Goal: Information Seeking & Learning: Learn about a topic

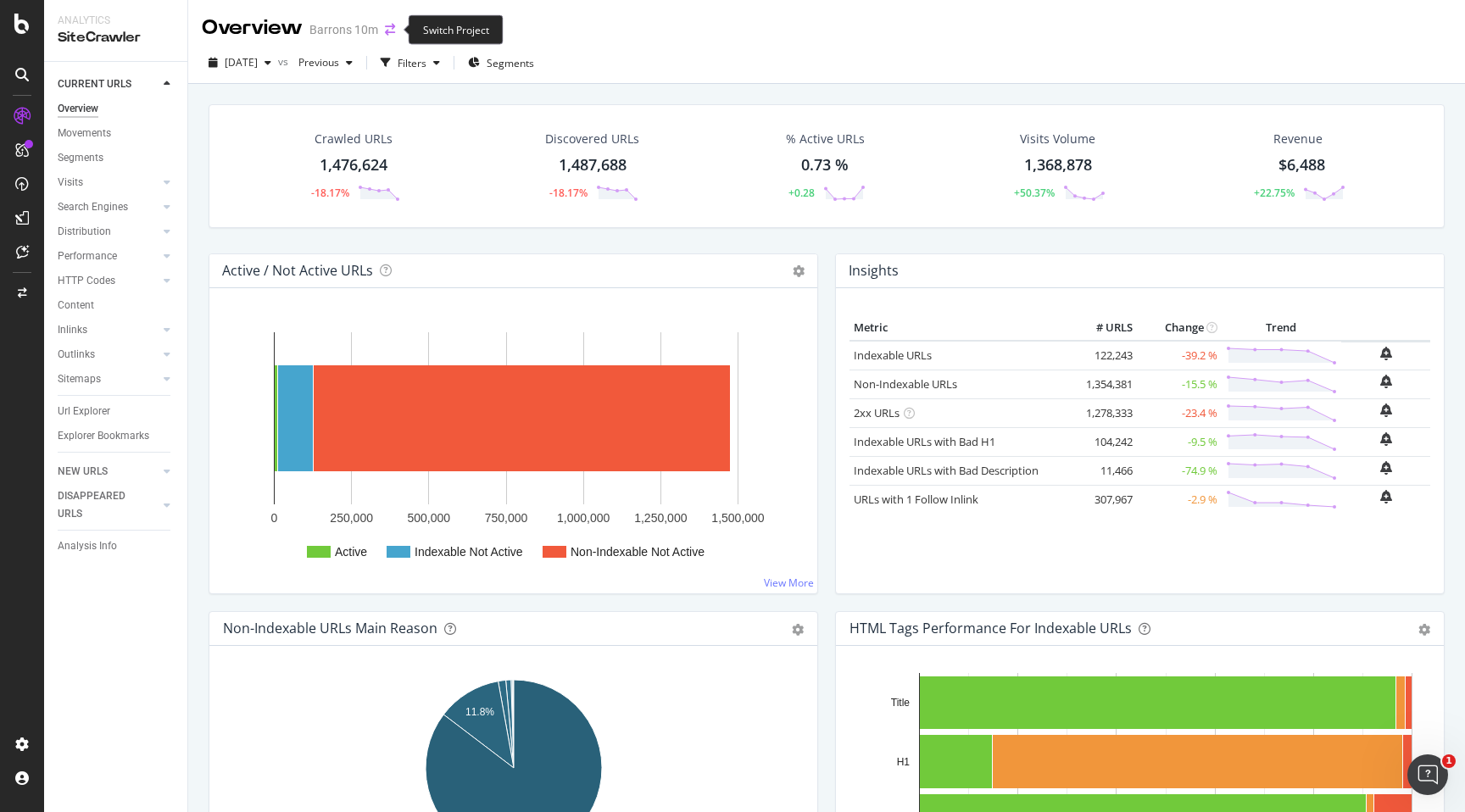
click at [387, 23] on icon "arrow-right-arrow-left" at bounding box center [389, 29] width 10 height 12
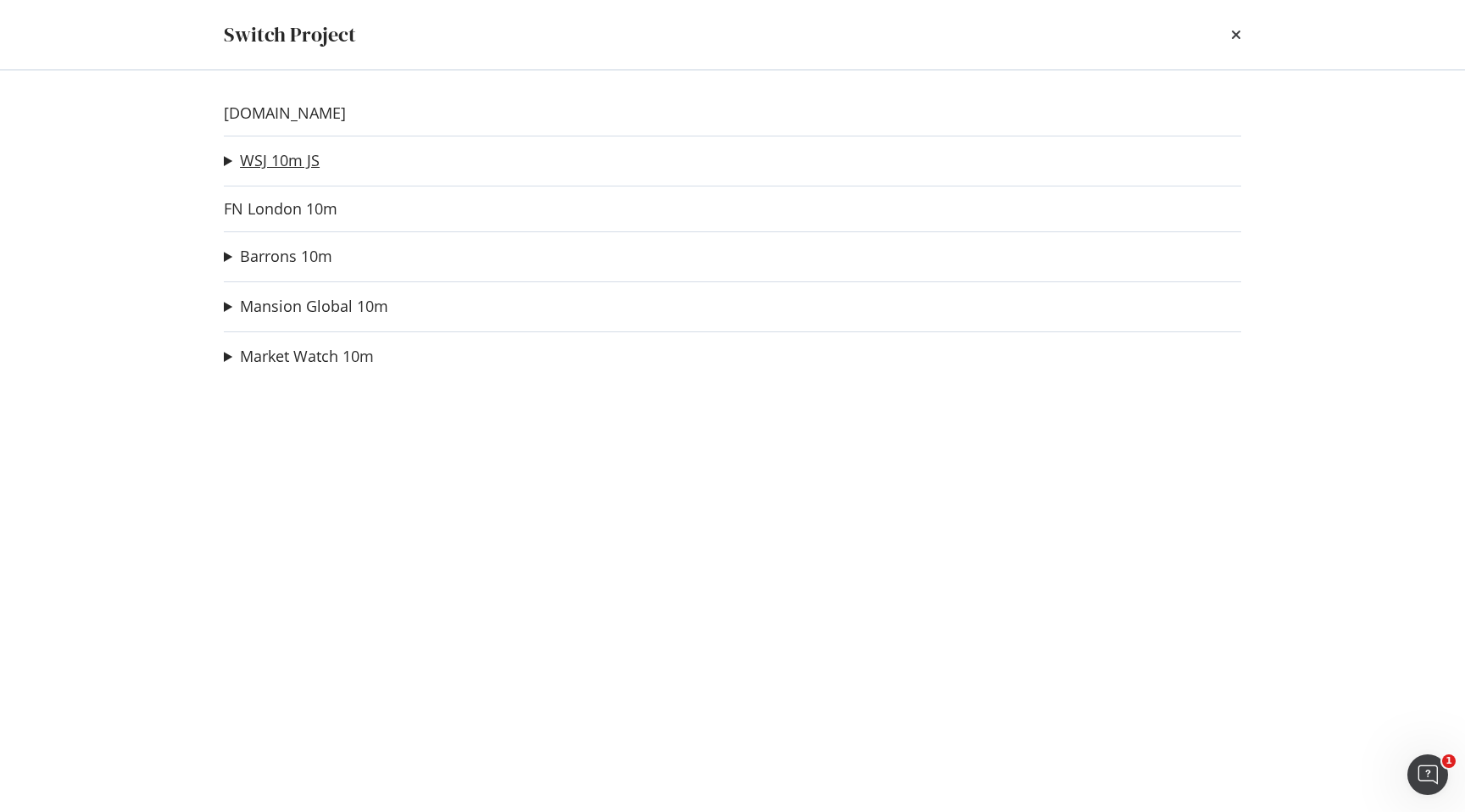
click at [295, 157] on link "WSJ 10m JS" at bounding box center [280, 160] width 80 height 18
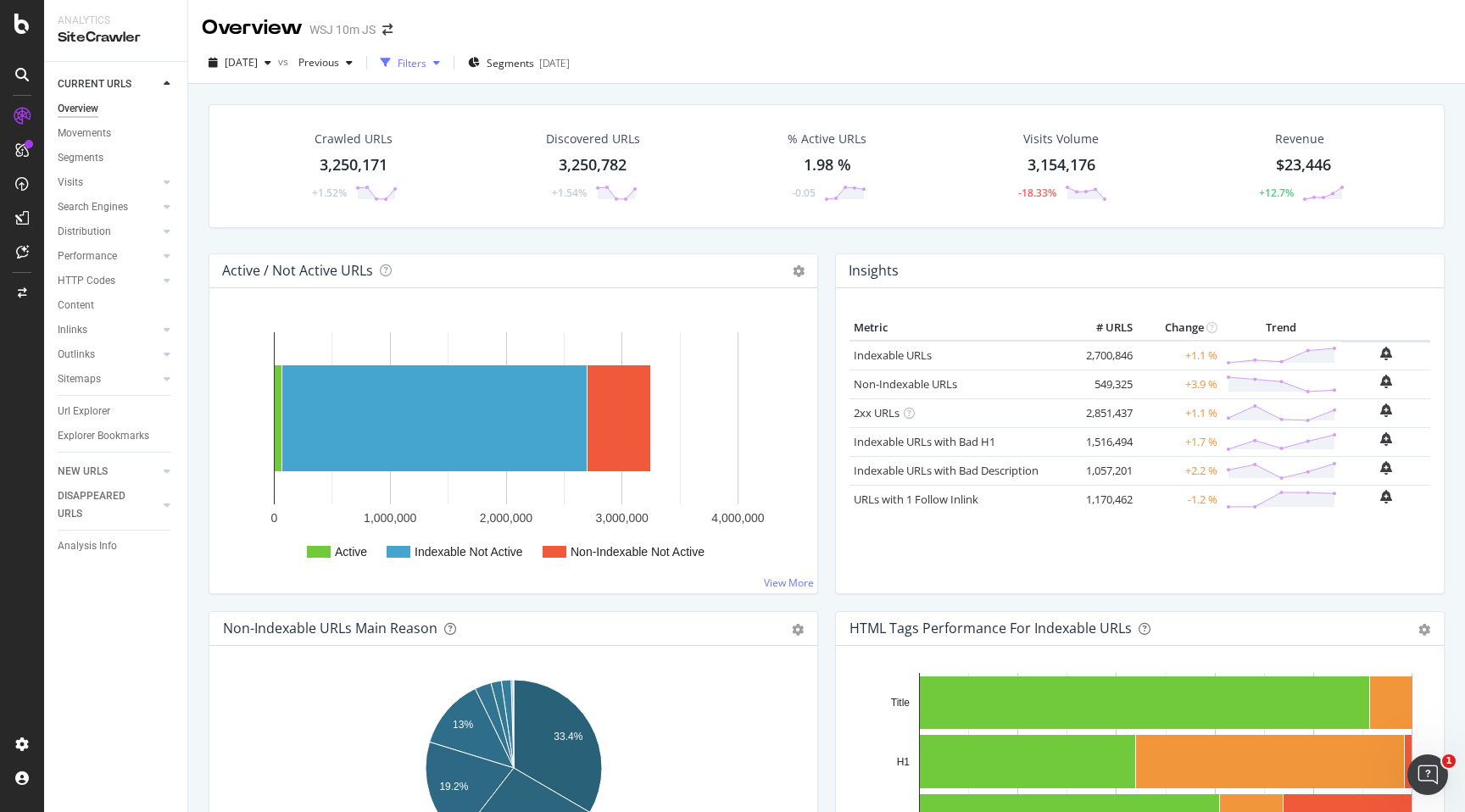
click at [446, 72] on div "Filters" at bounding box center [410, 63] width 73 height 25
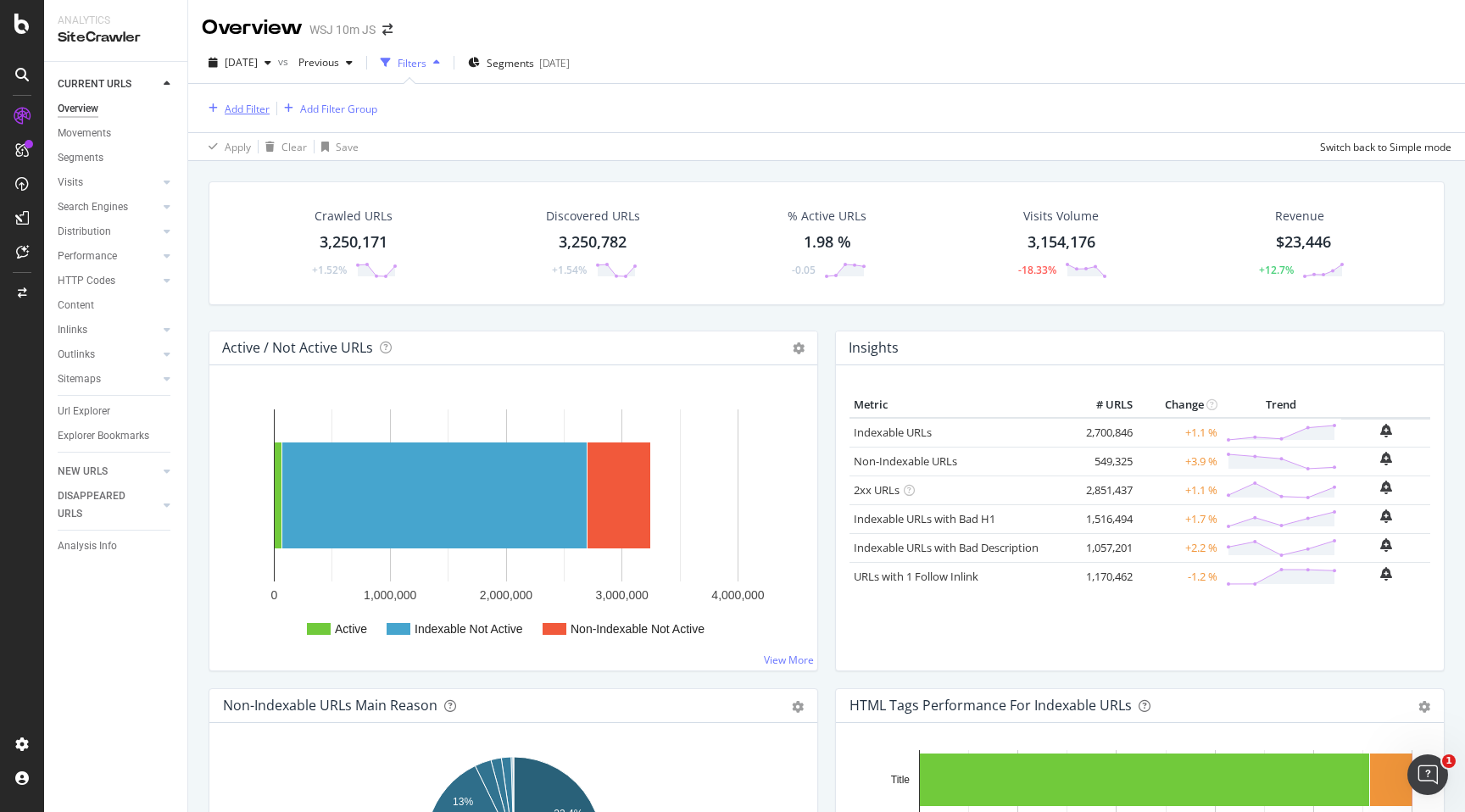
click at [239, 114] on div "Add Filter" at bounding box center [247, 108] width 45 height 14
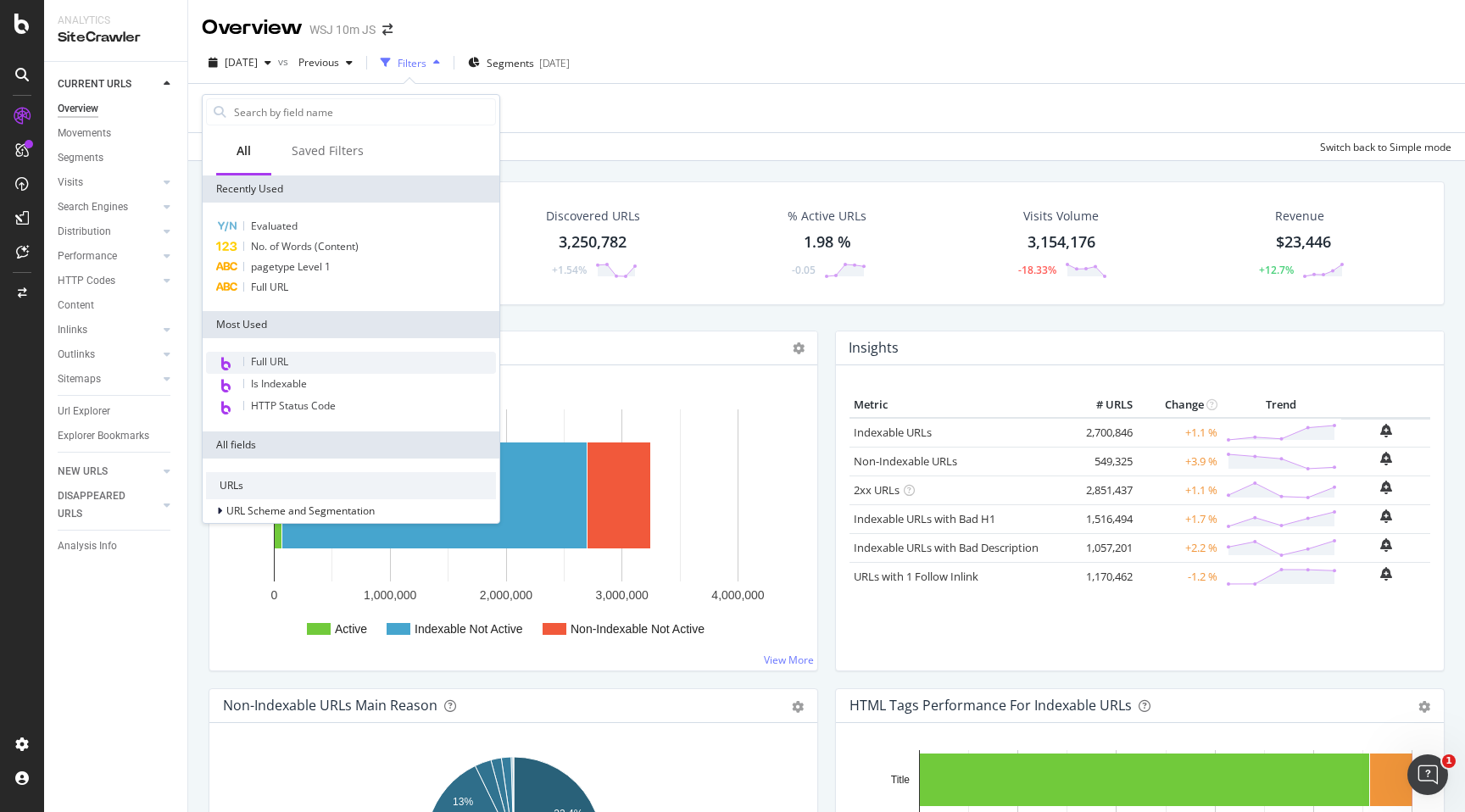
click at [297, 357] on div "Full URL" at bounding box center [351, 362] width 290 height 22
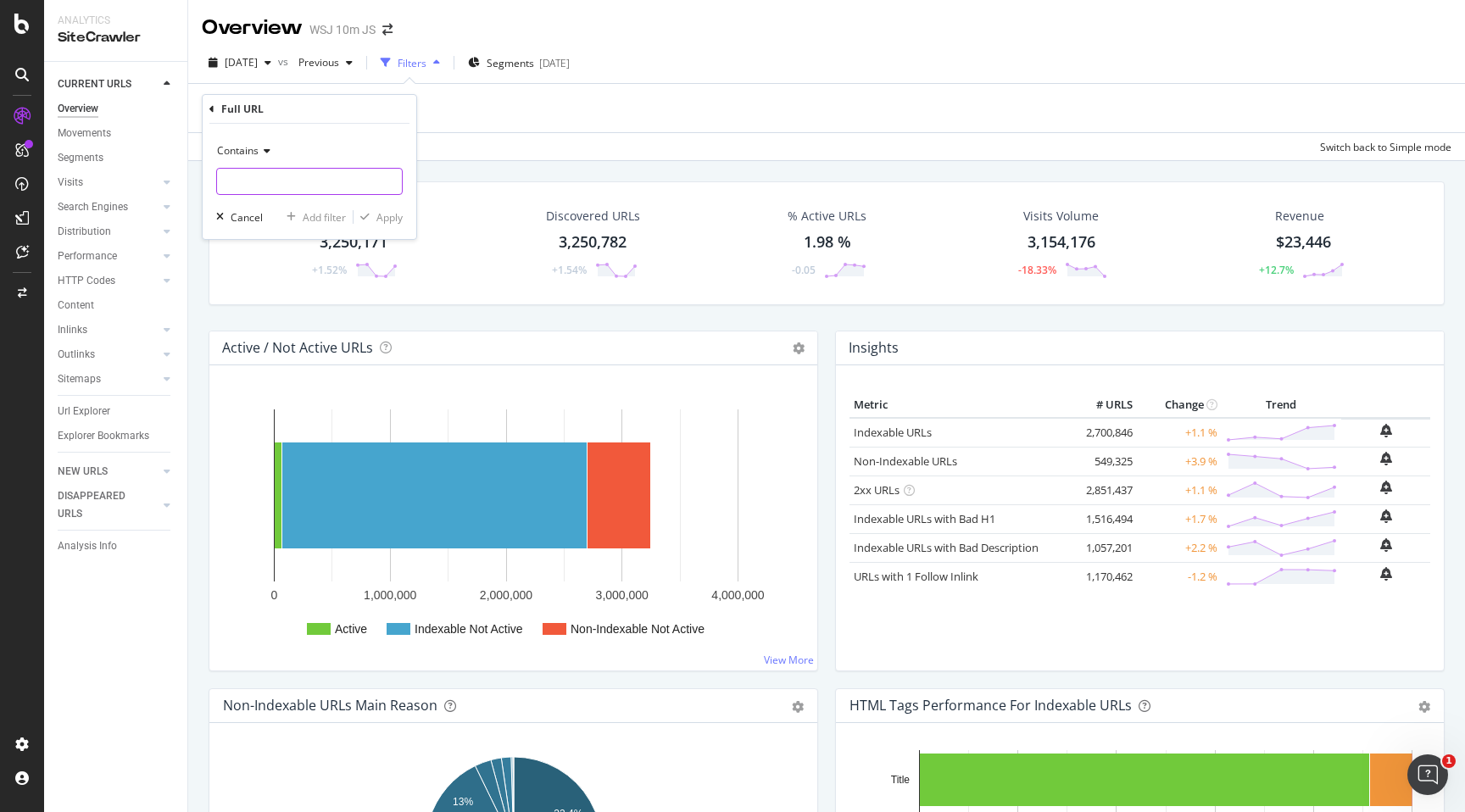
click at [346, 179] on input "text" at bounding box center [309, 181] width 185 height 27
type input "video-api"
click at [387, 226] on div "Contains video-api Cancel Add filter Apply" at bounding box center [309, 181] width 213 height 116
click at [389, 220] on div "Apply" at bounding box center [389, 217] width 26 height 14
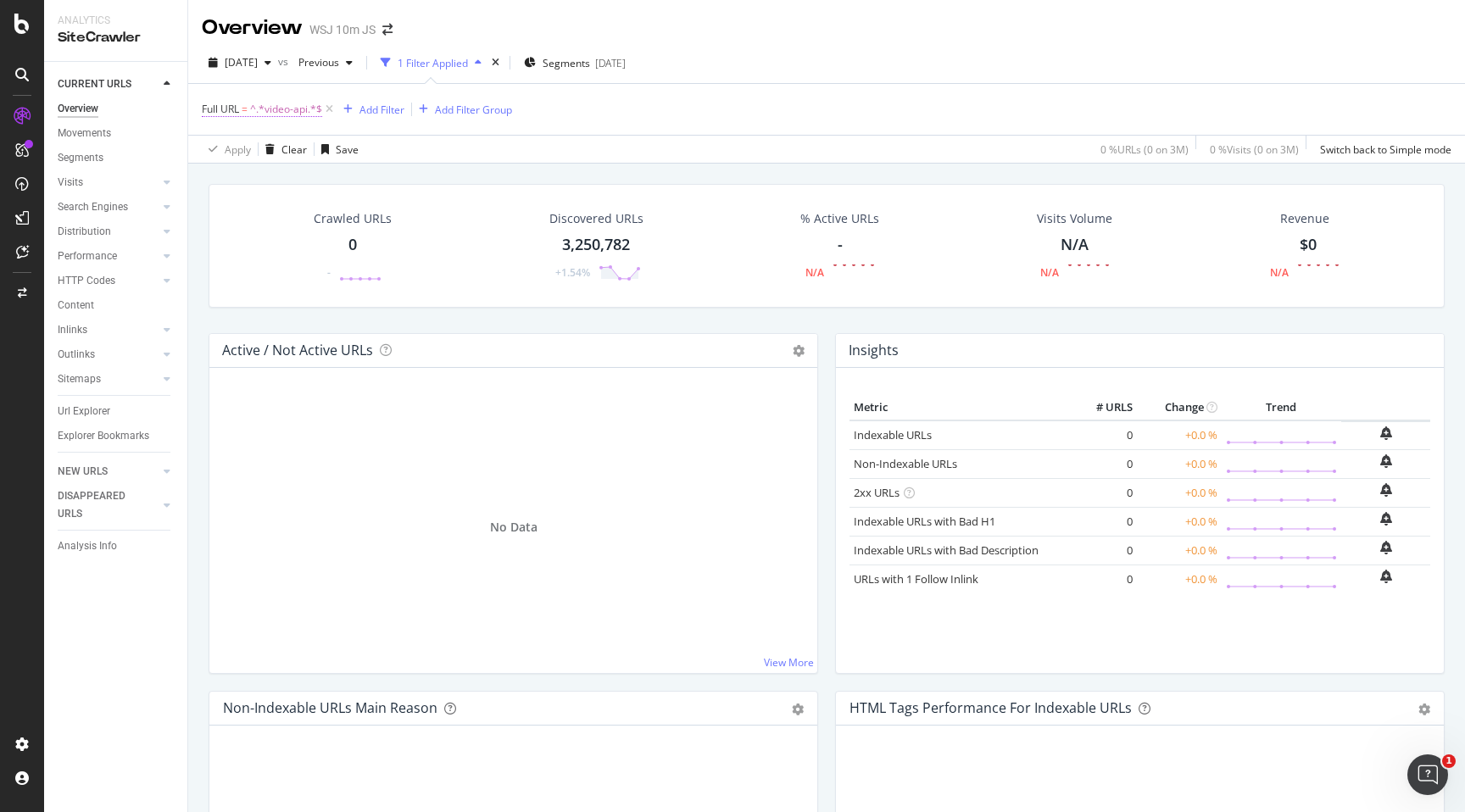
click at [295, 111] on span "^.*video-api.*$" at bounding box center [286, 109] width 72 height 23
click at [313, 179] on input "video-api" at bounding box center [297, 180] width 160 height 27
click at [807, 146] on div "Apply Clear Save 0 % URLs ( 0 on 3M ) 0 % Visits ( 0 on 3M ) Switch back to Sim…" at bounding box center [827, 148] width 1277 height 28
click at [100, 211] on div "LogAnalyzer" at bounding box center [96, 218] width 66 height 17
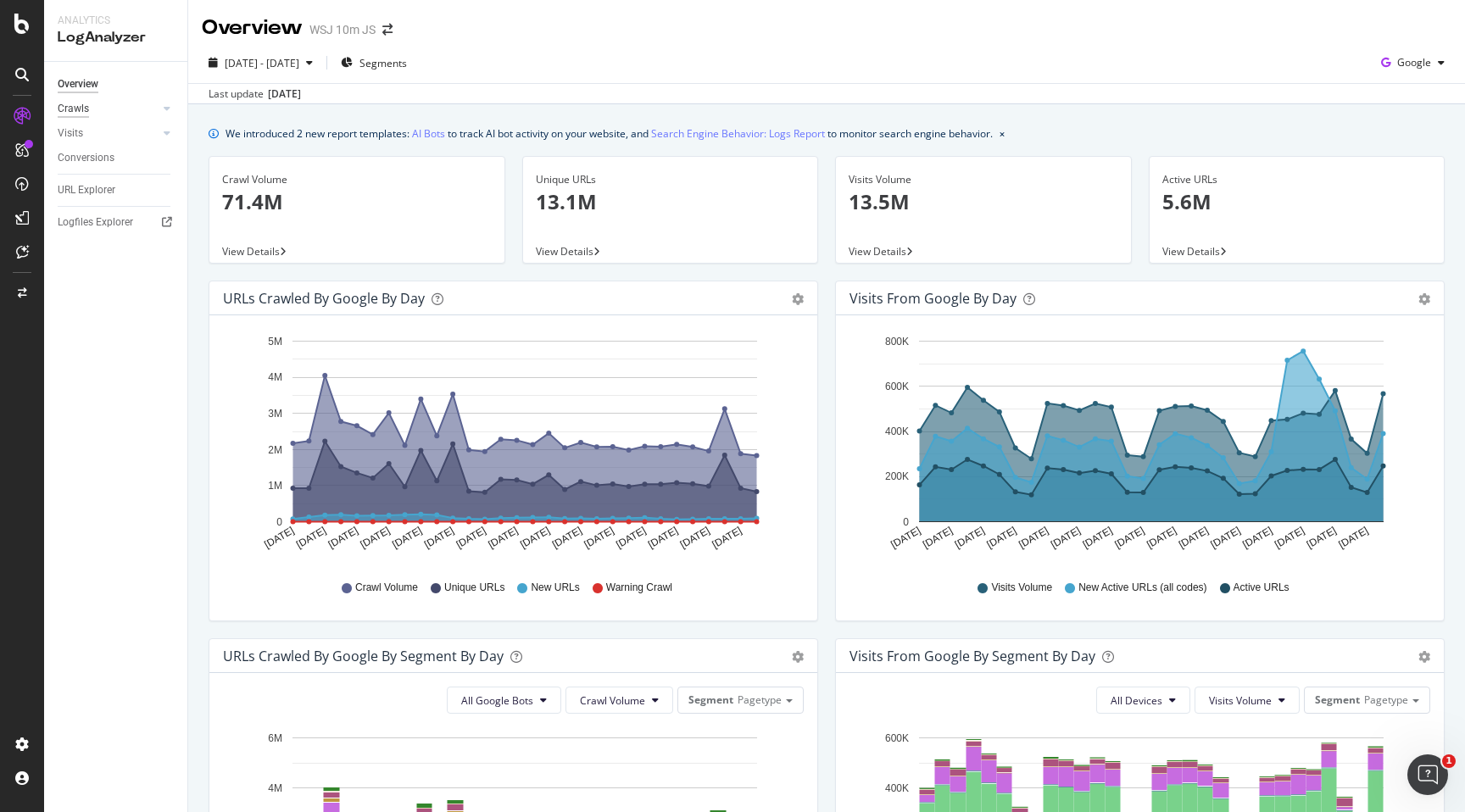
click at [74, 110] on div "Crawls" at bounding box center [73, 109] width 31 height 18
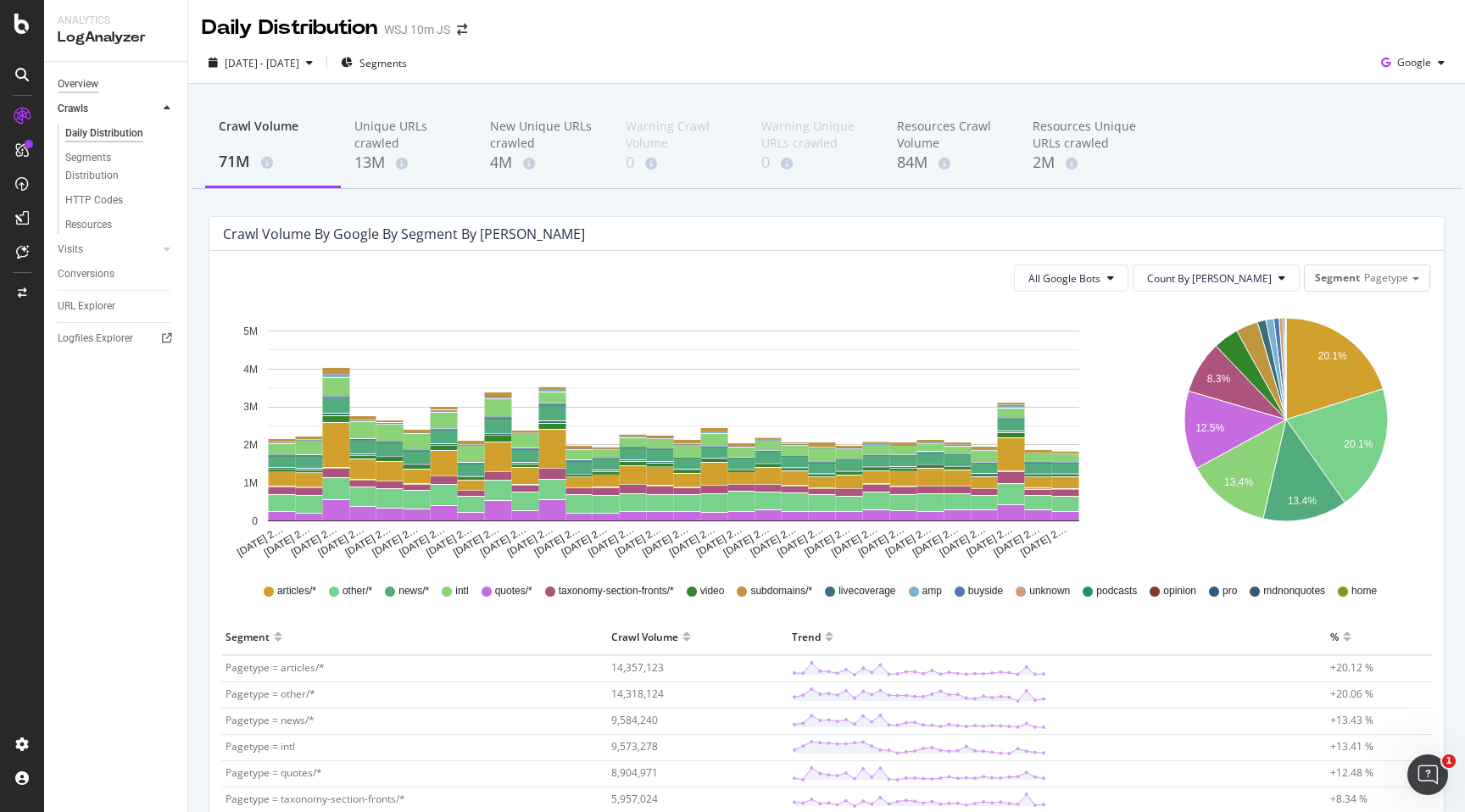
click at [69, 88] on div "Overview" at bounding box center [77, 84] width 40 height 18
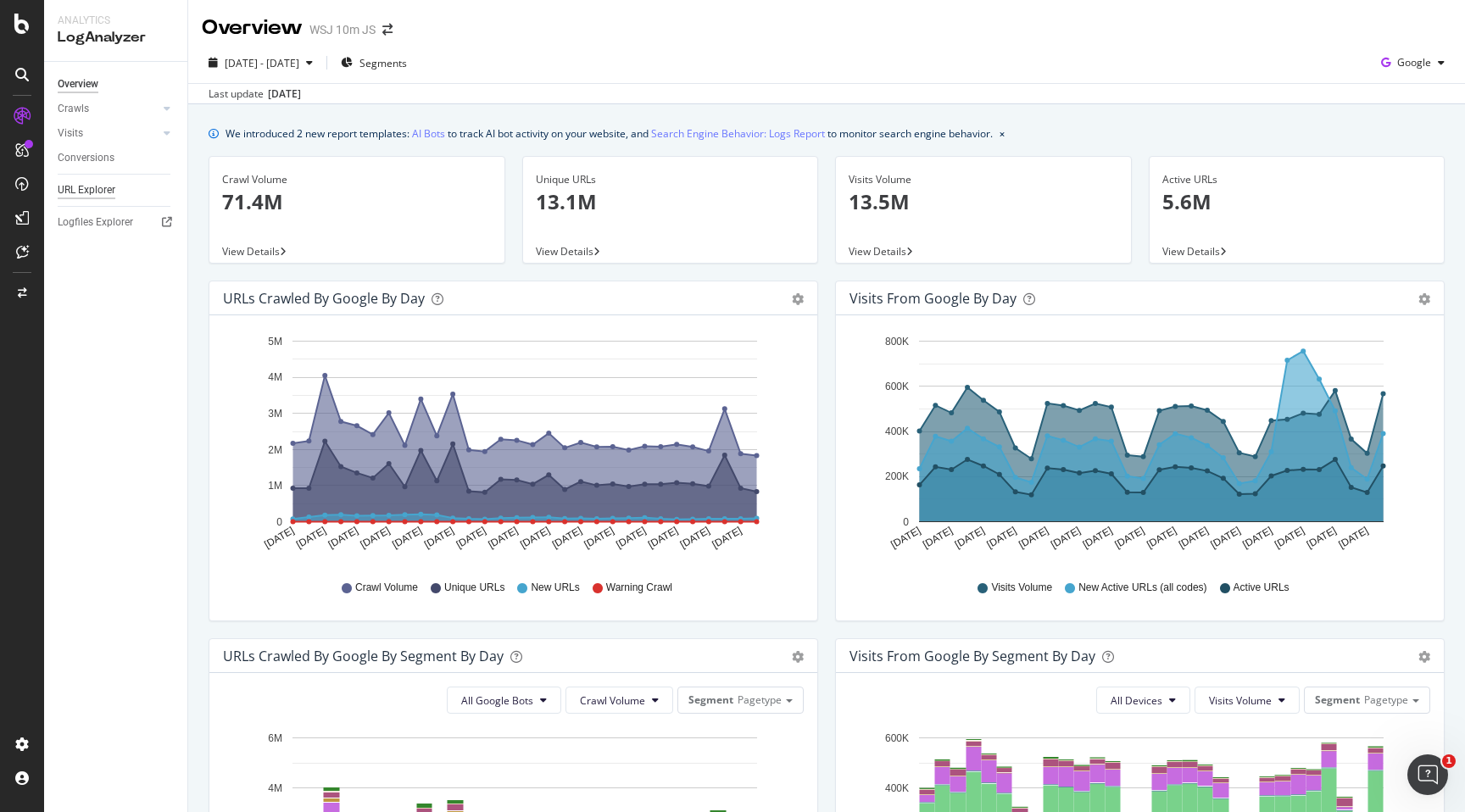
click at [99, 190] on div "URL Explorer" at bounding box center [86, 190] width 57 height 18
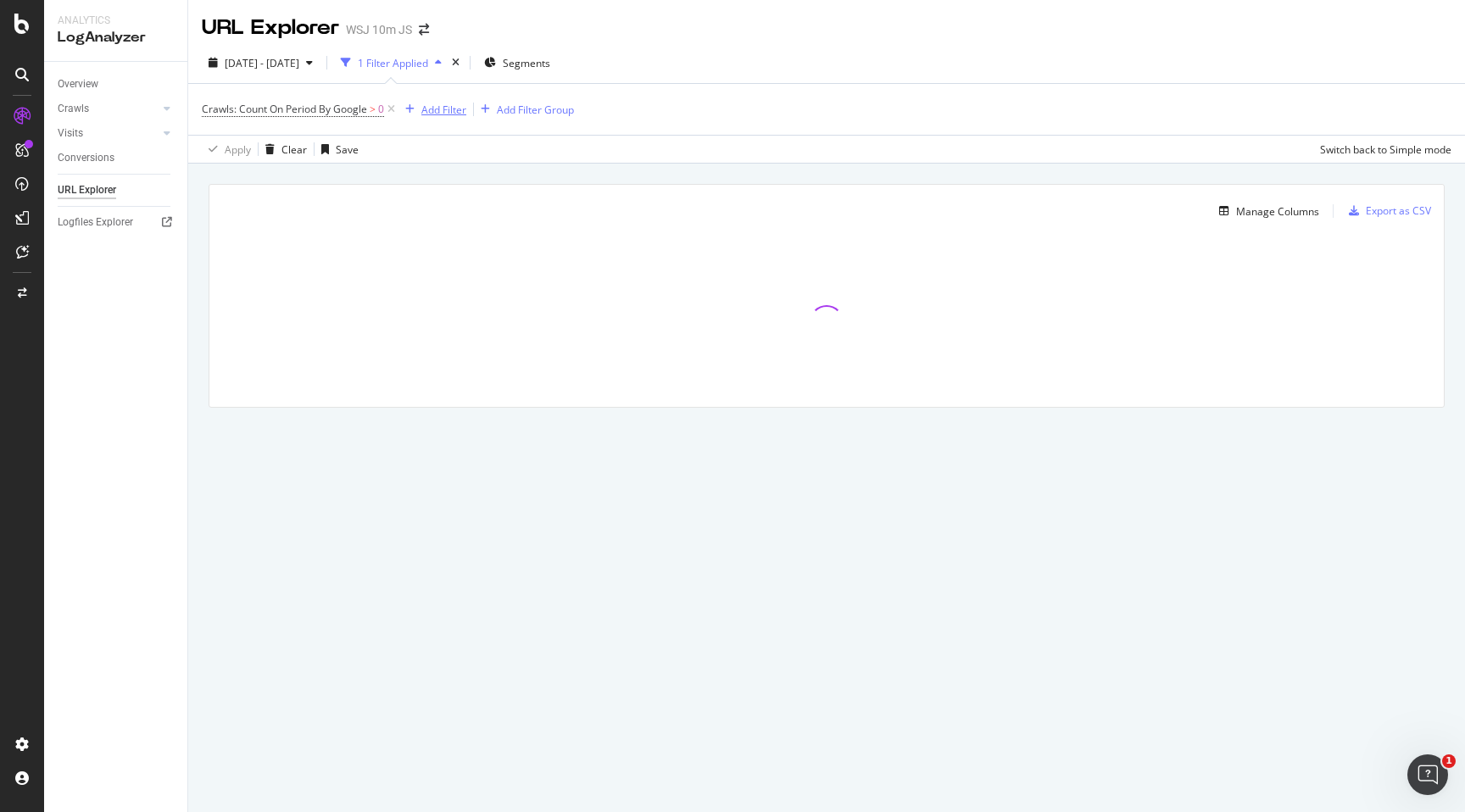
click at [438, 117] on div "Add Filter" at bounding box center [444, 109] width 45 height 14
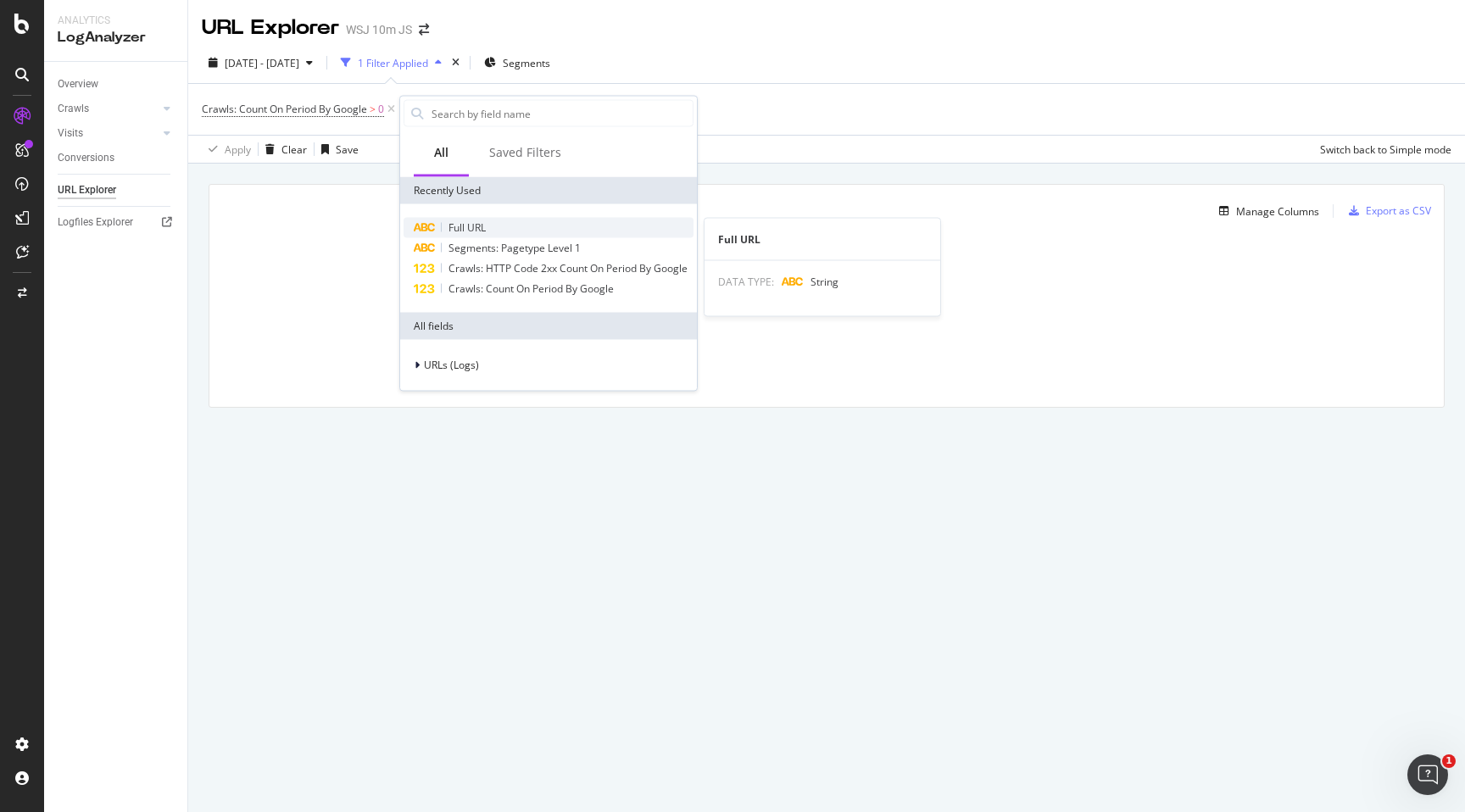
click at [485, 231] on span "Full URL" at bounding box center [467, 228] width 38 height 14
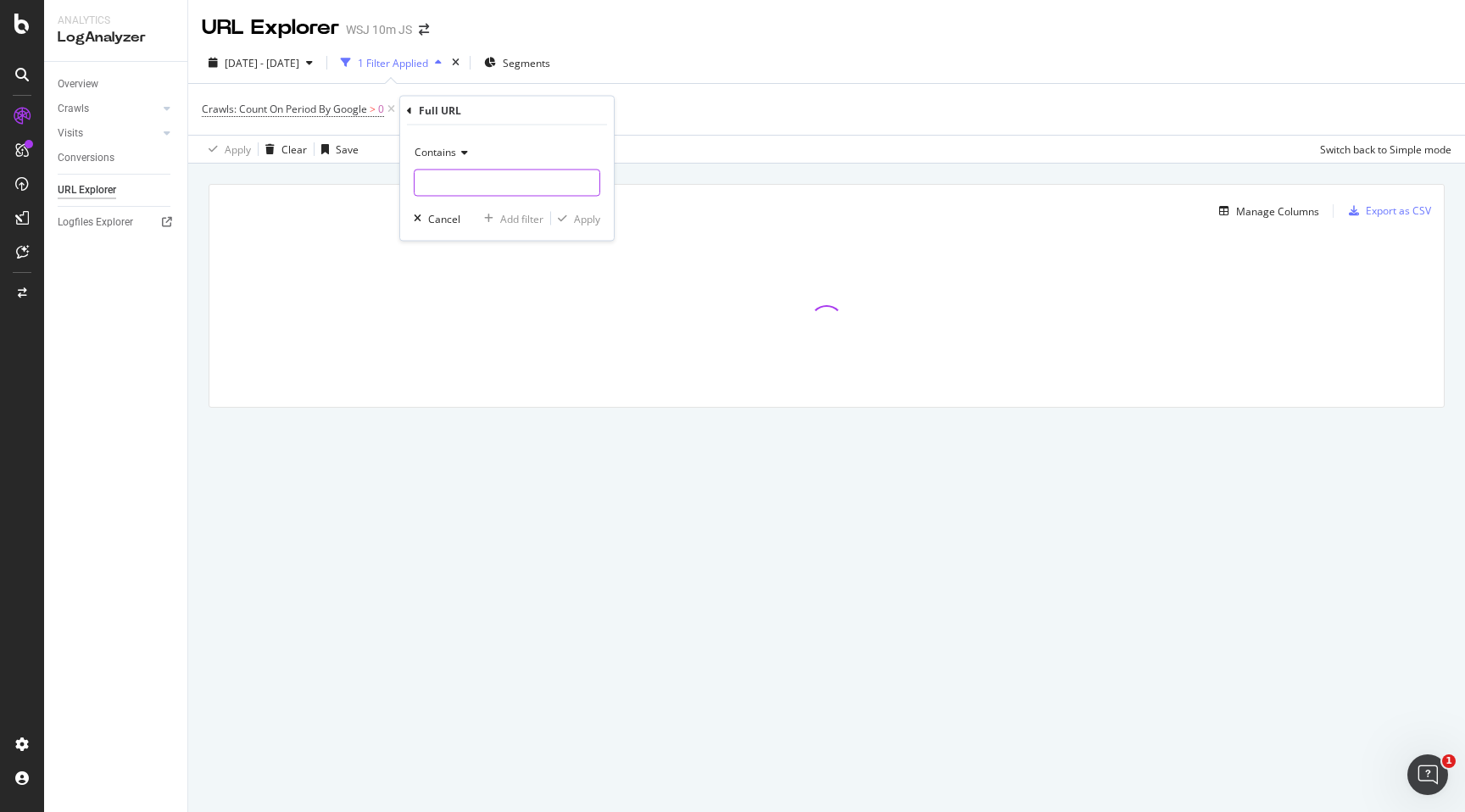
click at [466, 193] on input "text" at bounding box center [507, 183] width 185 height 27
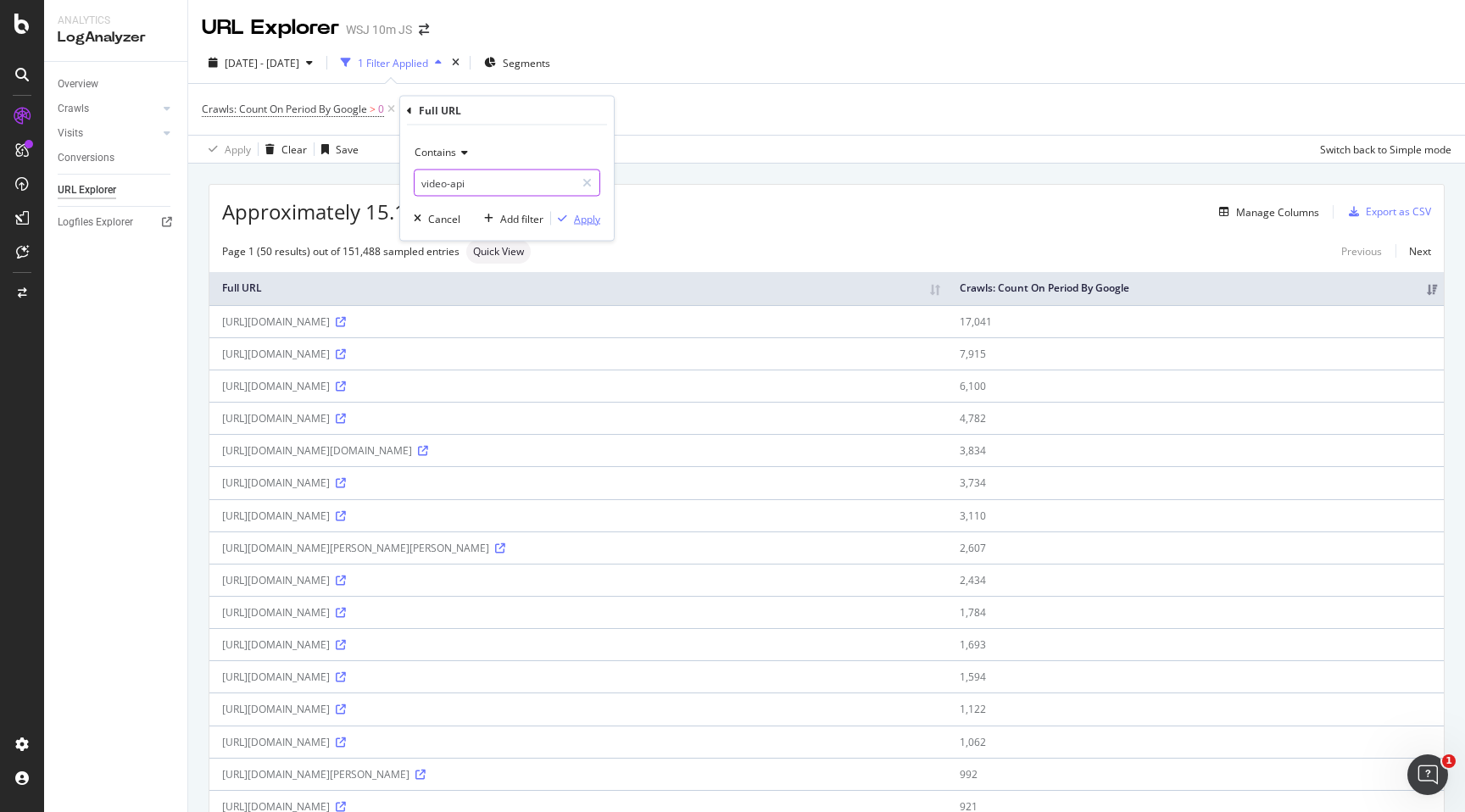
type input "video-api"
click at [578, 221] on div "Apply" at bounding box center [586, 218] width 26 height 14
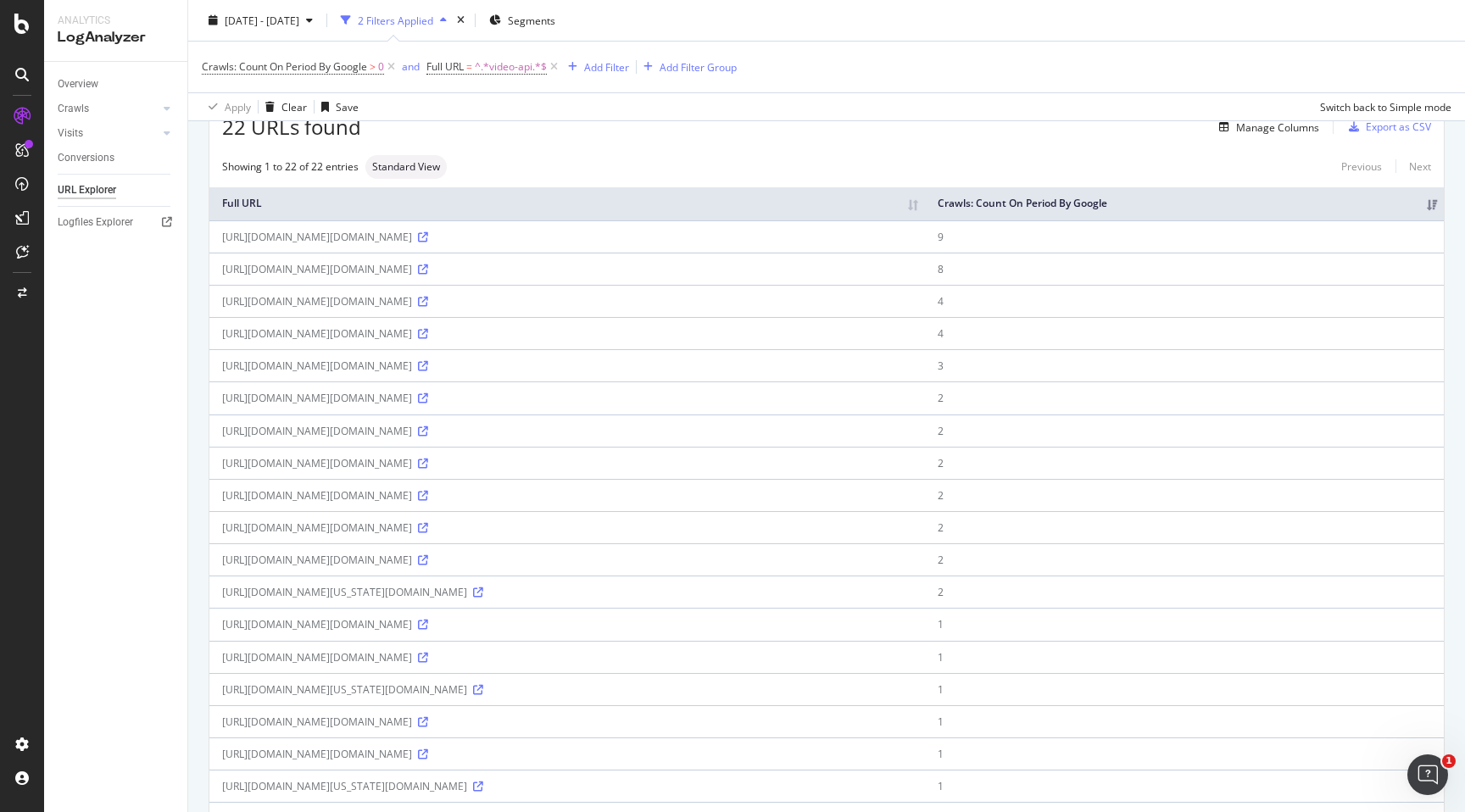
scroll to position [76, 0]
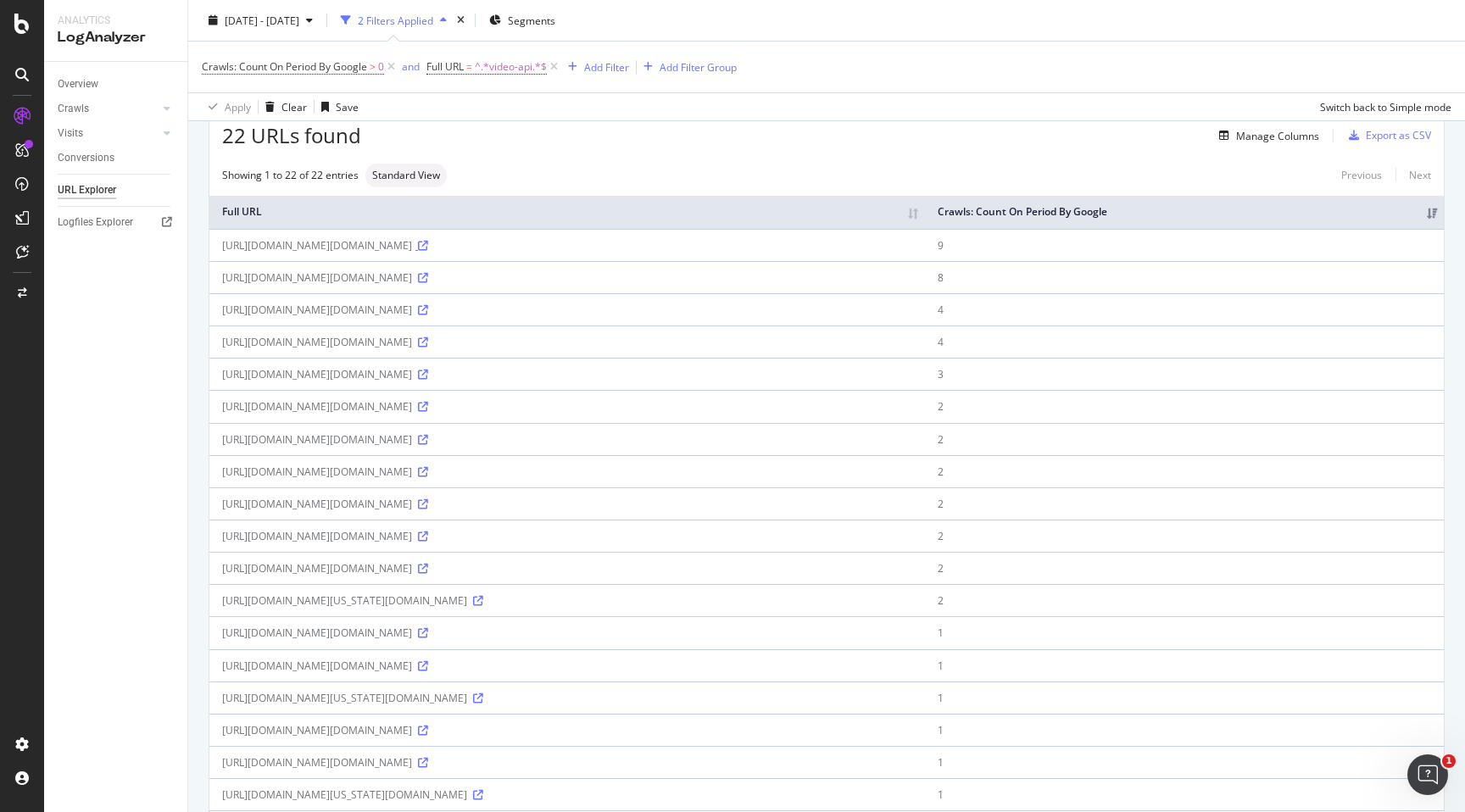
click at [428, 251] on icon at bounding box center [422, 246] width 10 height 10
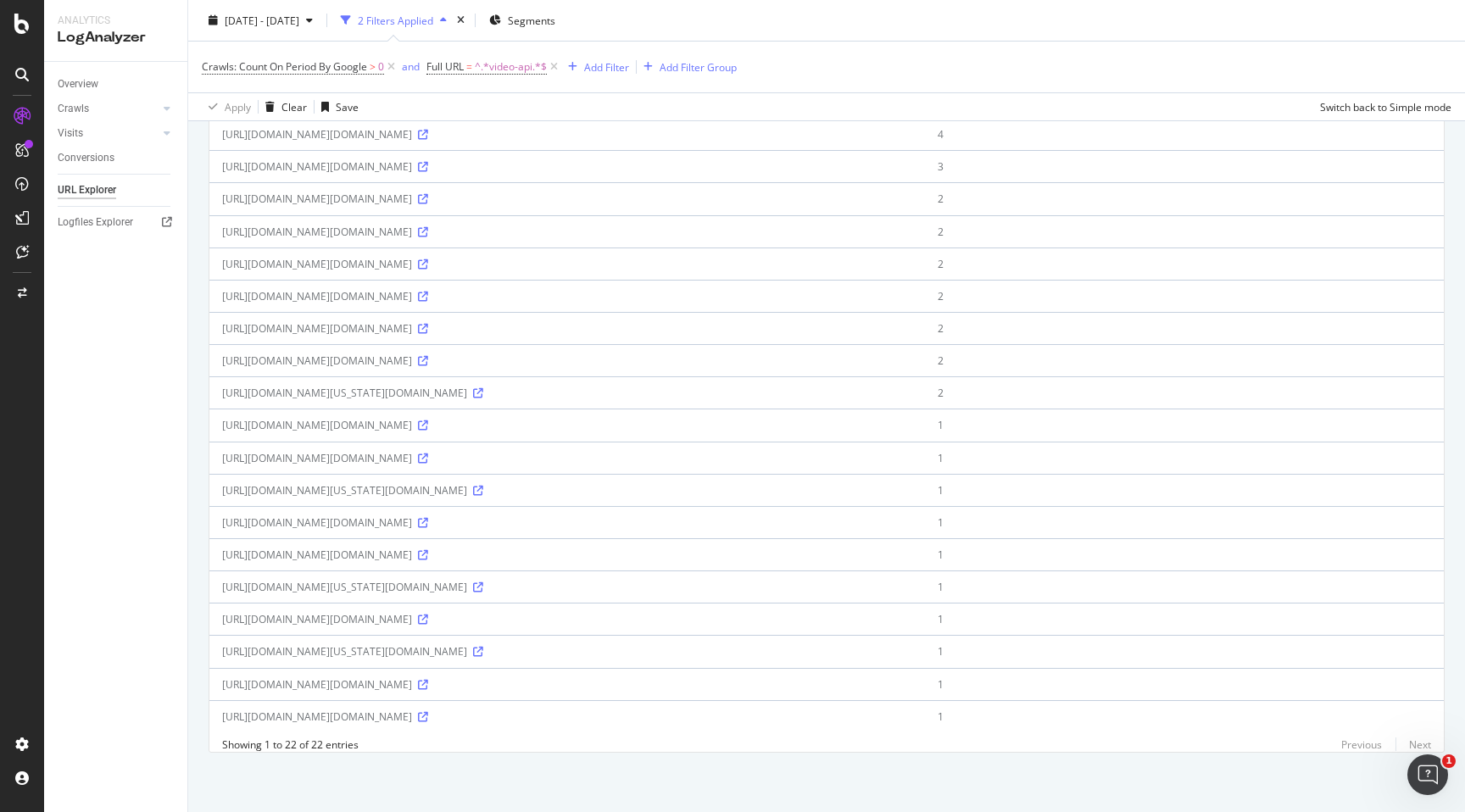
scroll to position [502, 0]
click at [428, 615] on icon at bounding box center [422, 619] width 10 height 10
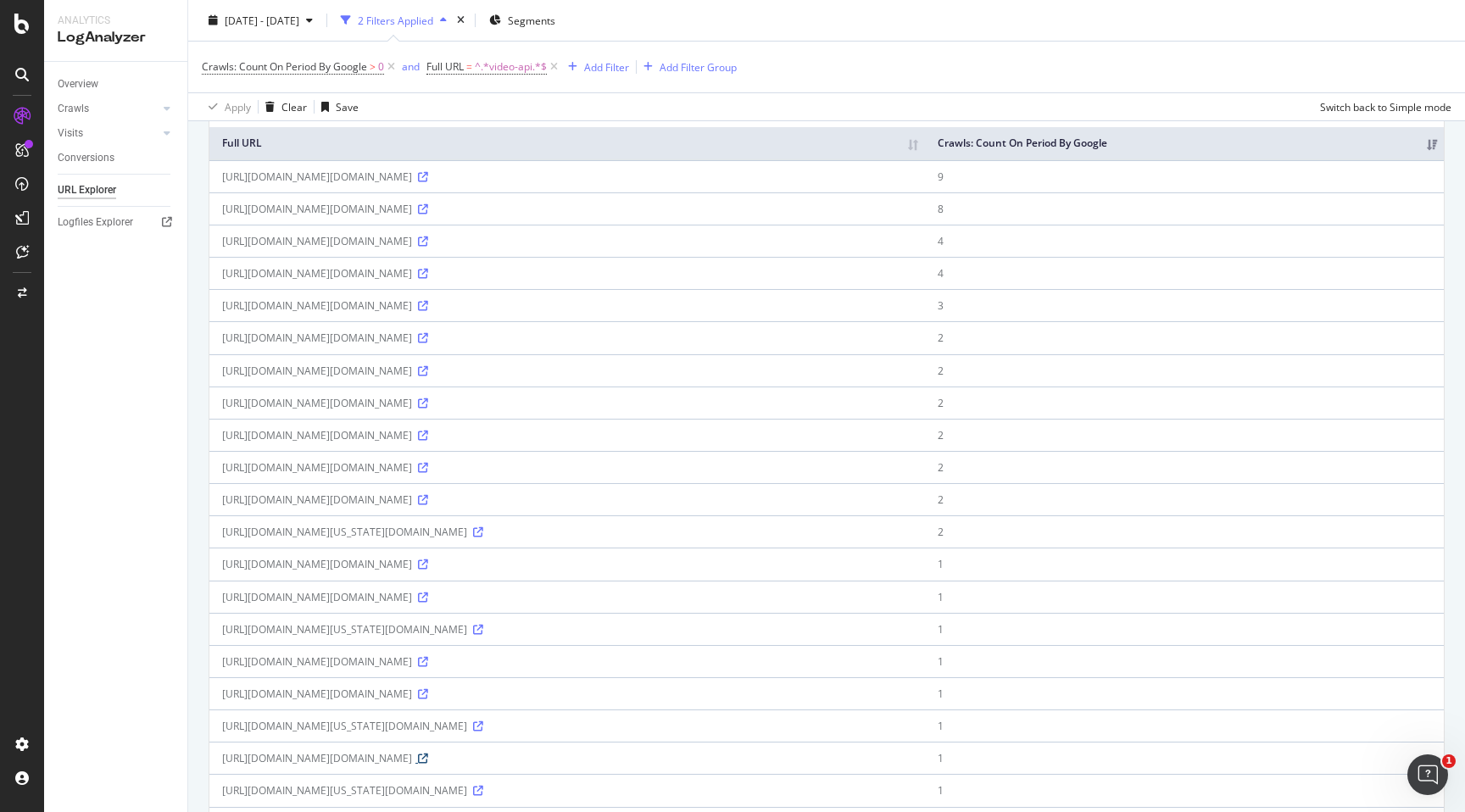
scroll to position [99, 0]
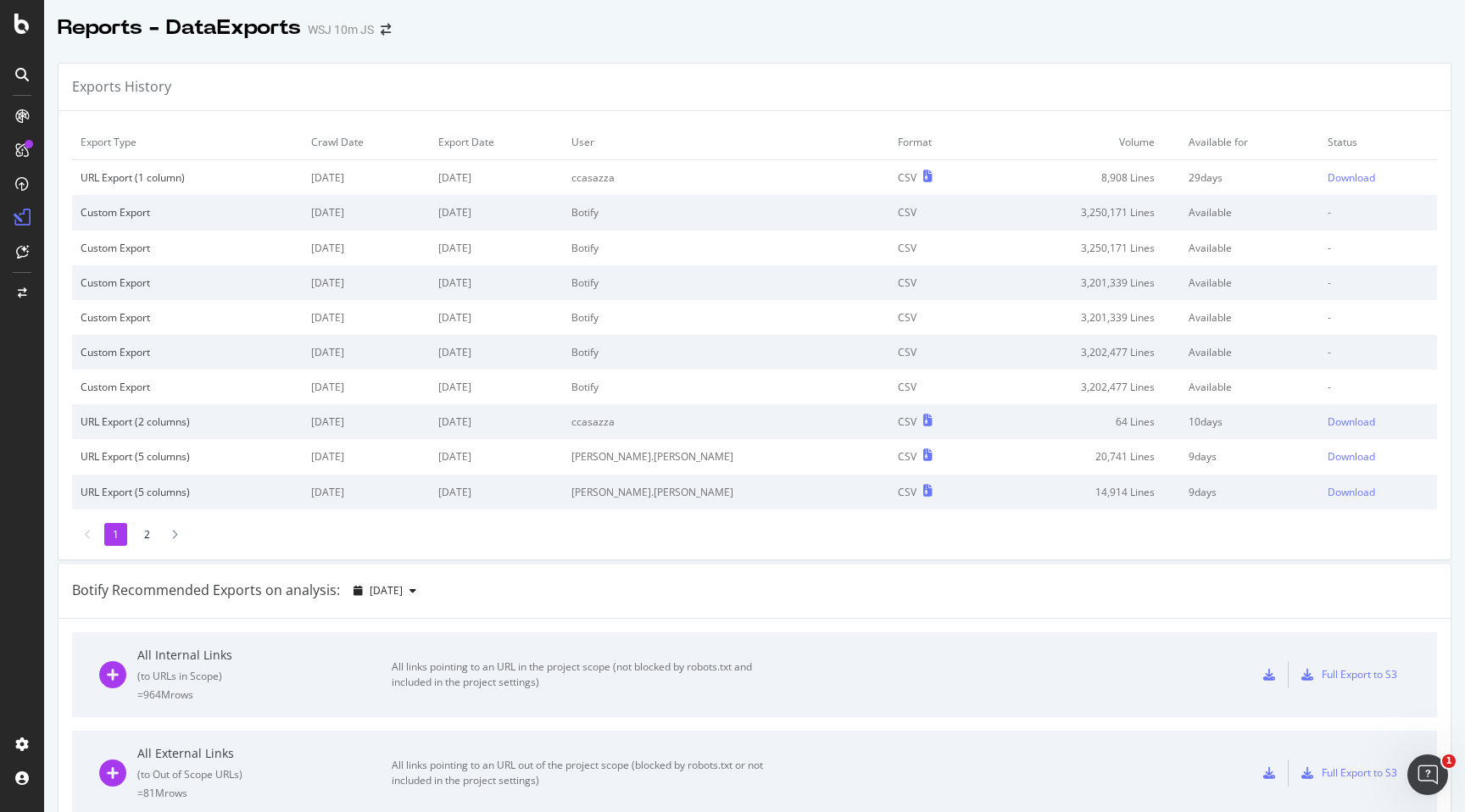
click at [368, 34] on div "WSJ 10m JS" at bounding box center [341, 30] width 66 height 17
click at [389, 34] on icon "arrow-right-arrow-left" at bounding box center [386, 29] width 10 height 12
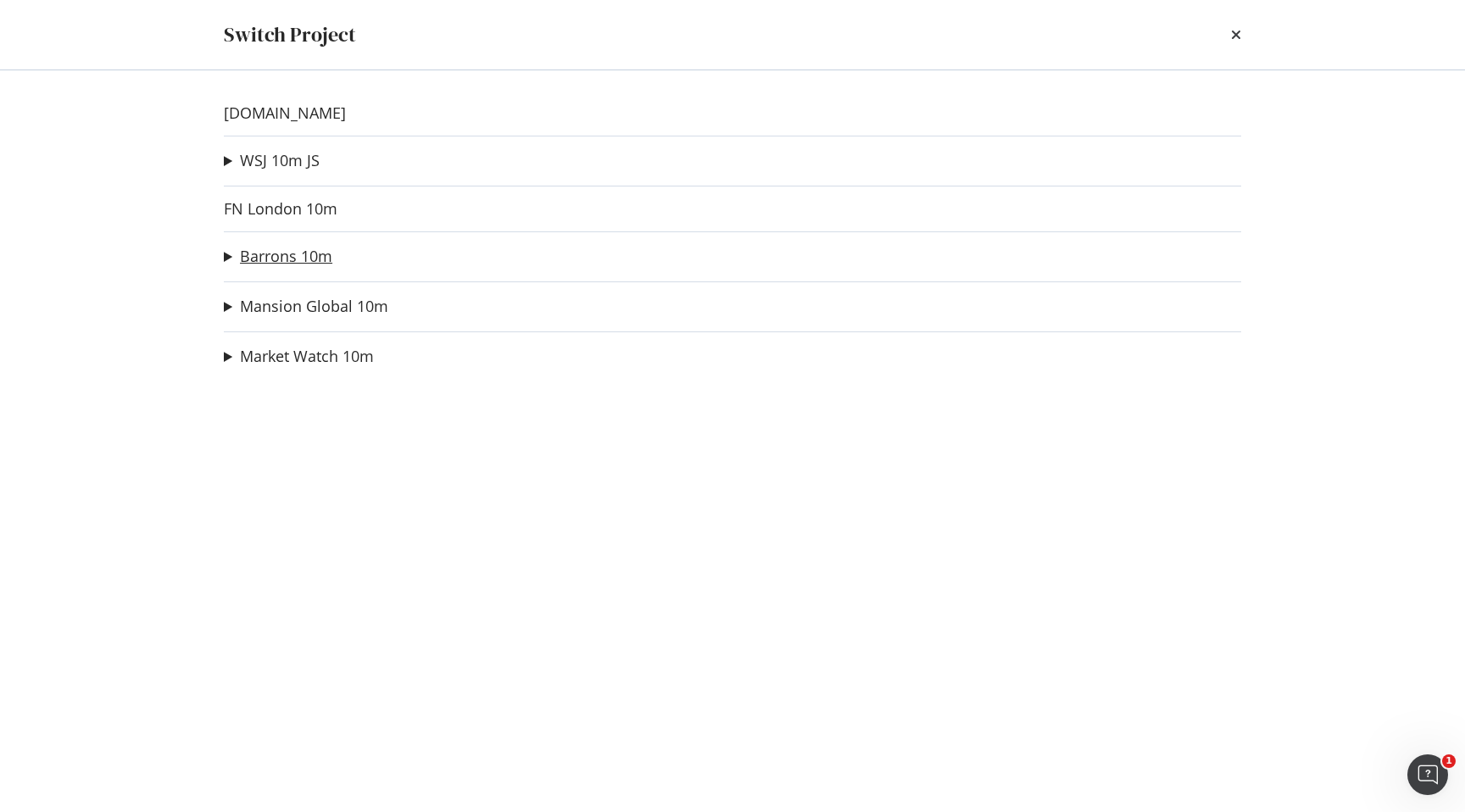
click at [290, 255] on link "Barrons 10m" at bounding box center [286, 256] width 92 height 18
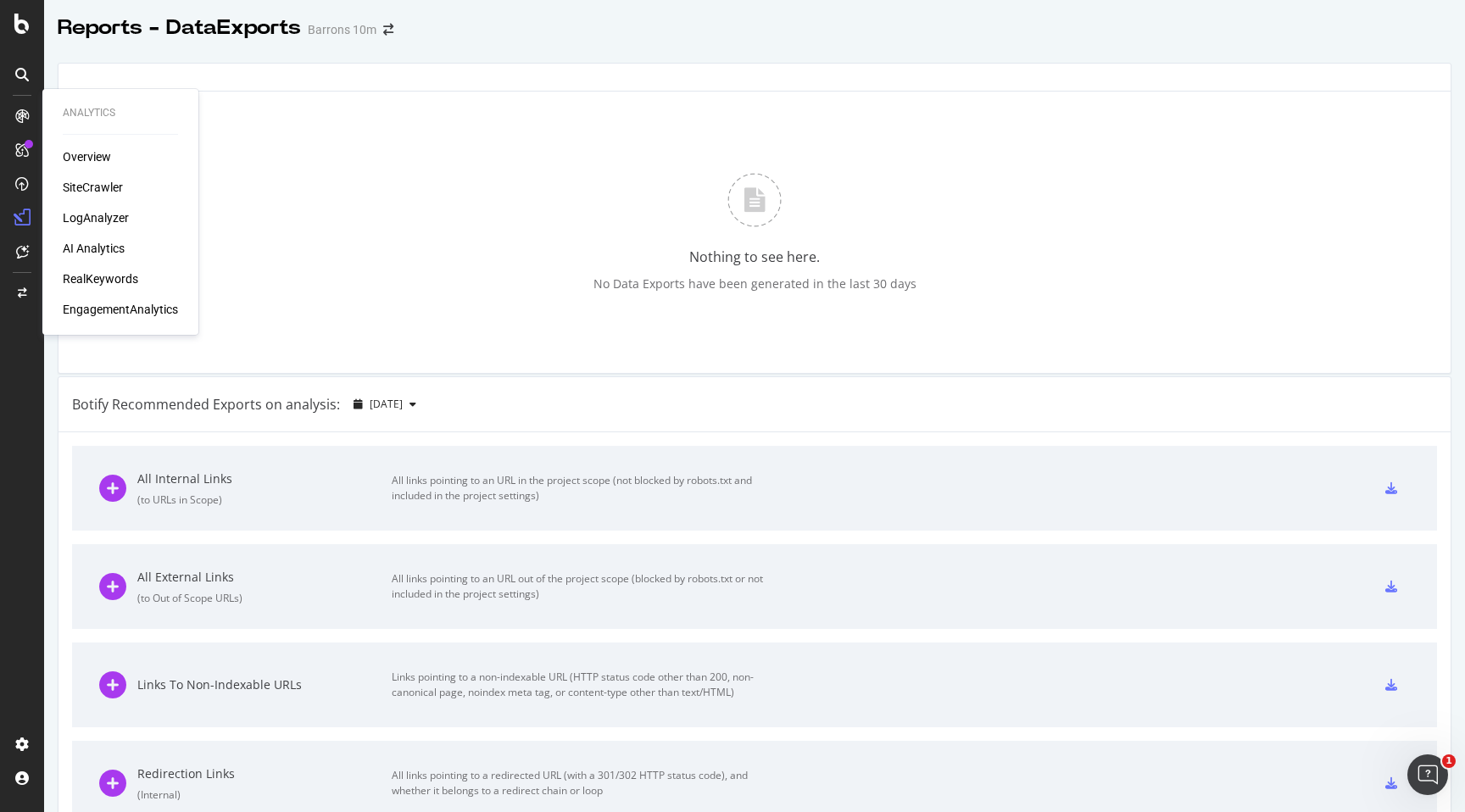
click at [21, 120] on icon at bounding box center [22, 116] width 13 height 13
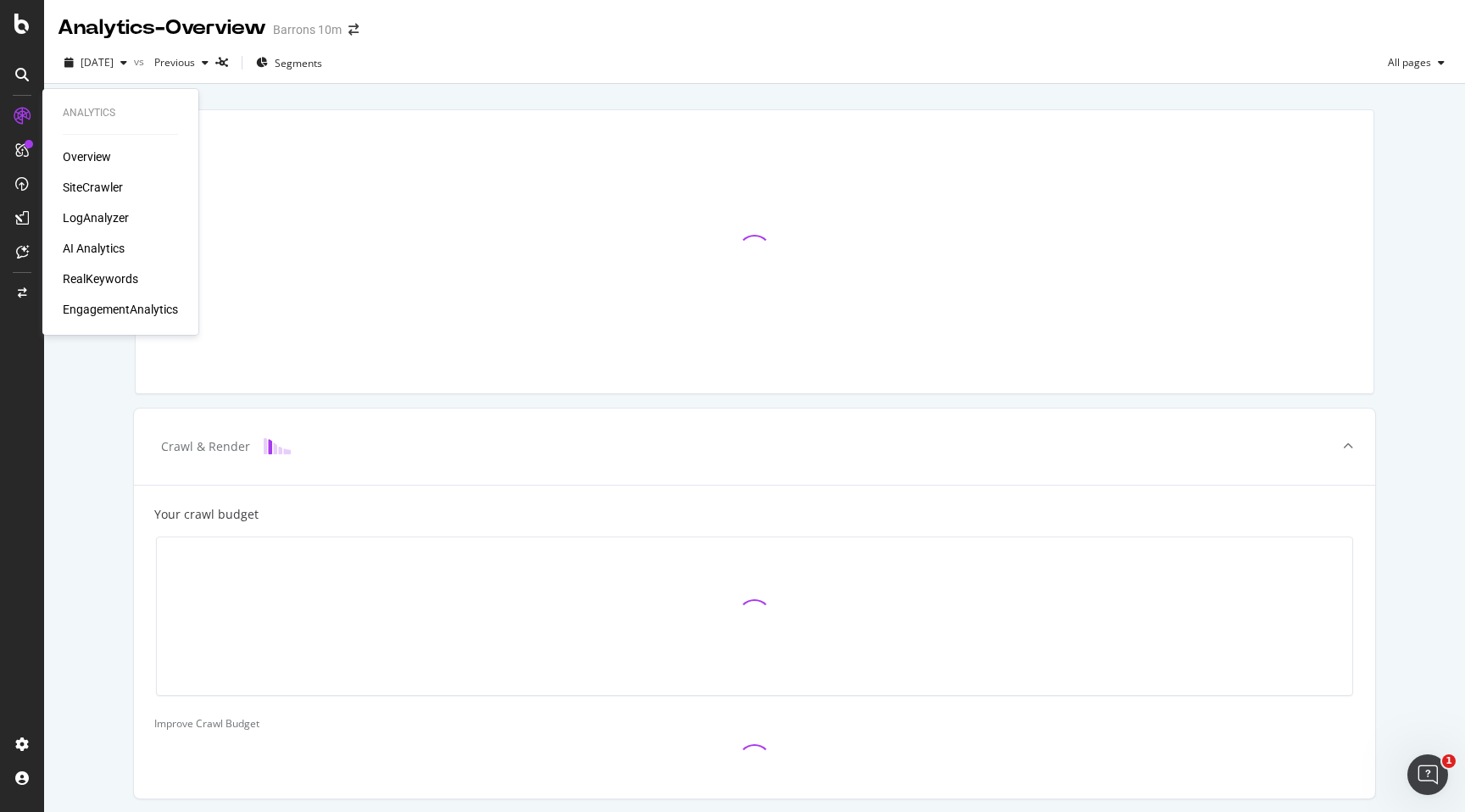
click at [99, 161] on div "Overview" at bounding box center [87, 156] width 48 height 17
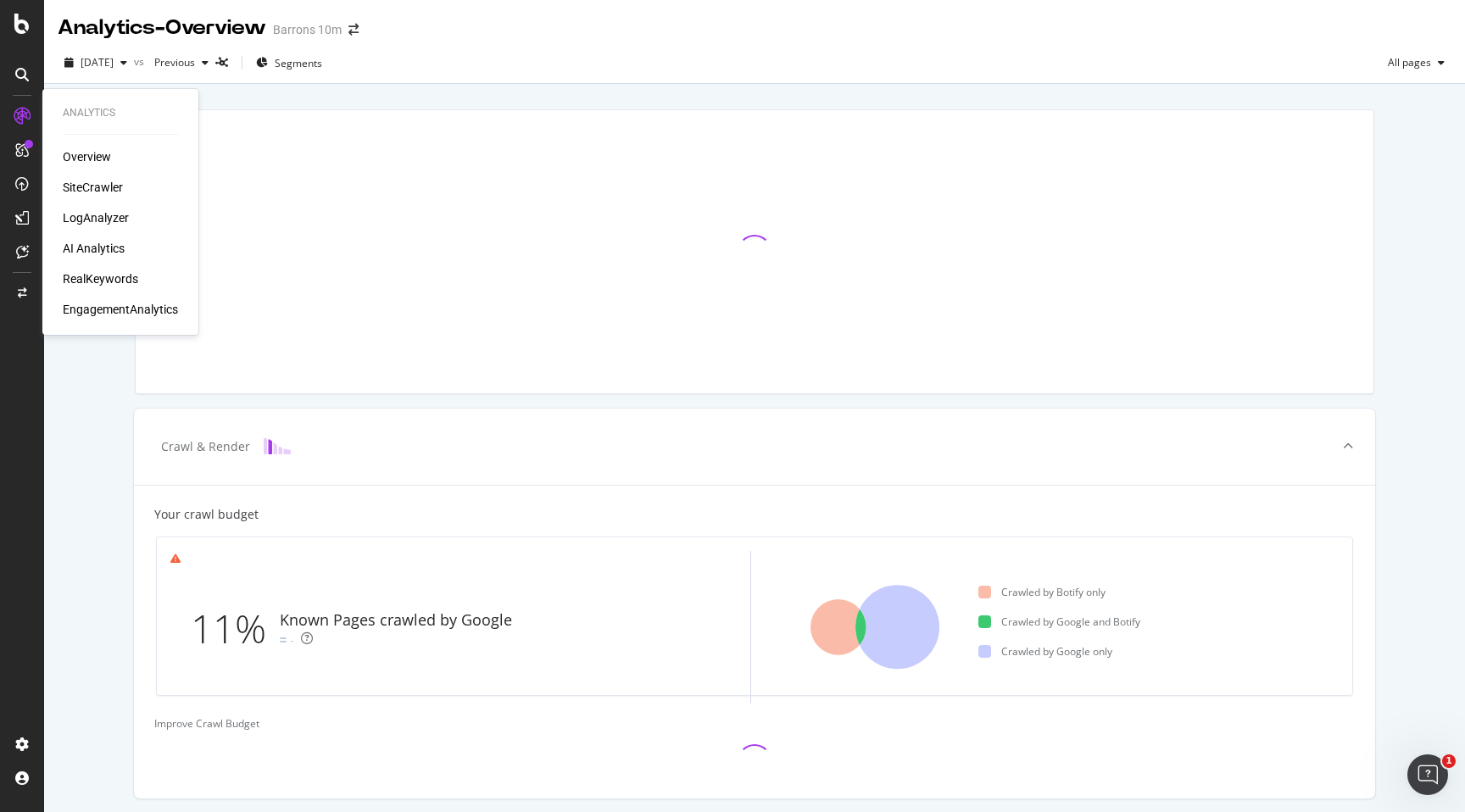
click at [85, 188] on div "SiteCrawler" at bounding box center [92, 187] width 60 height 17
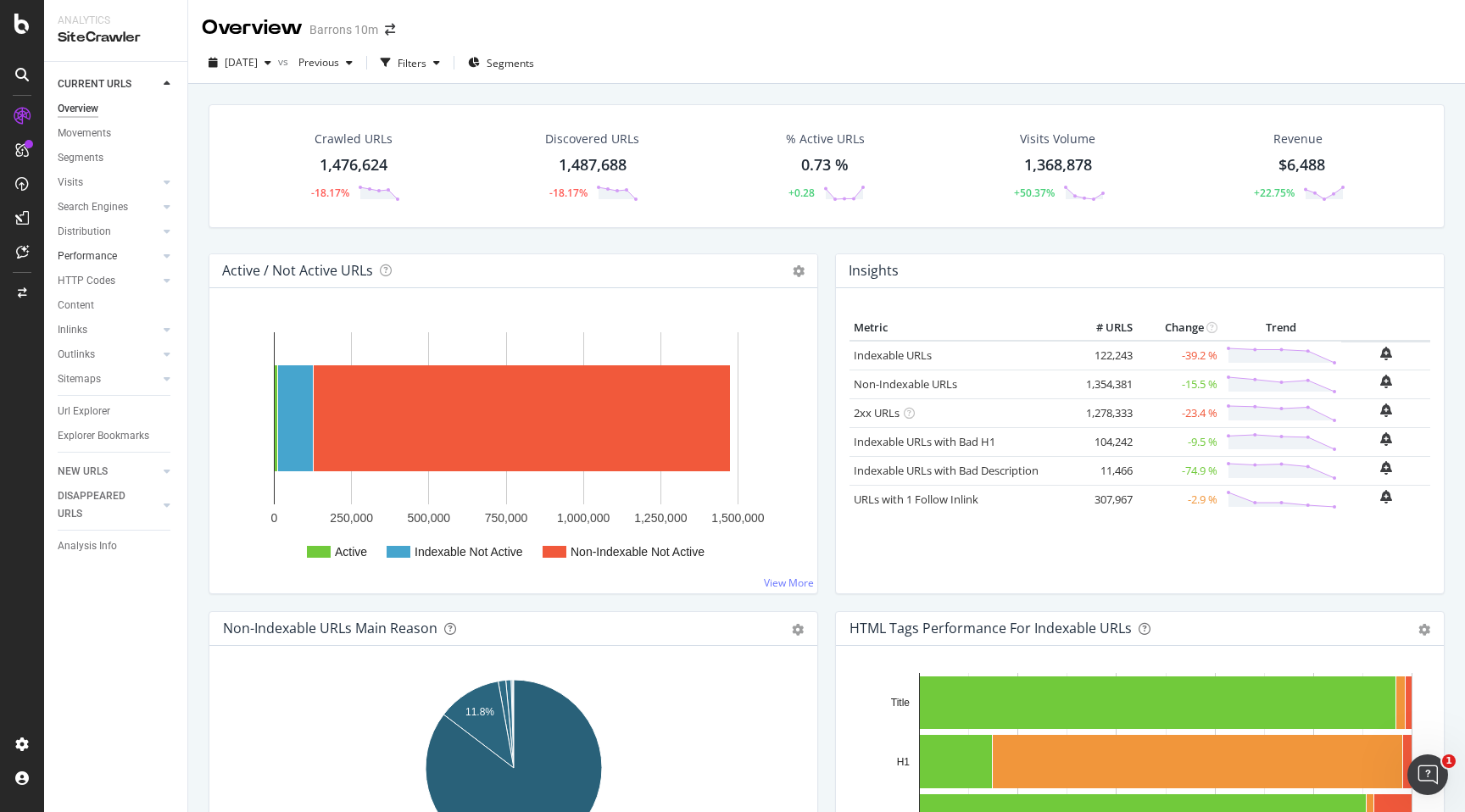
click at [155, 257] on div at bounding box center [150, 255] width 17 height 17
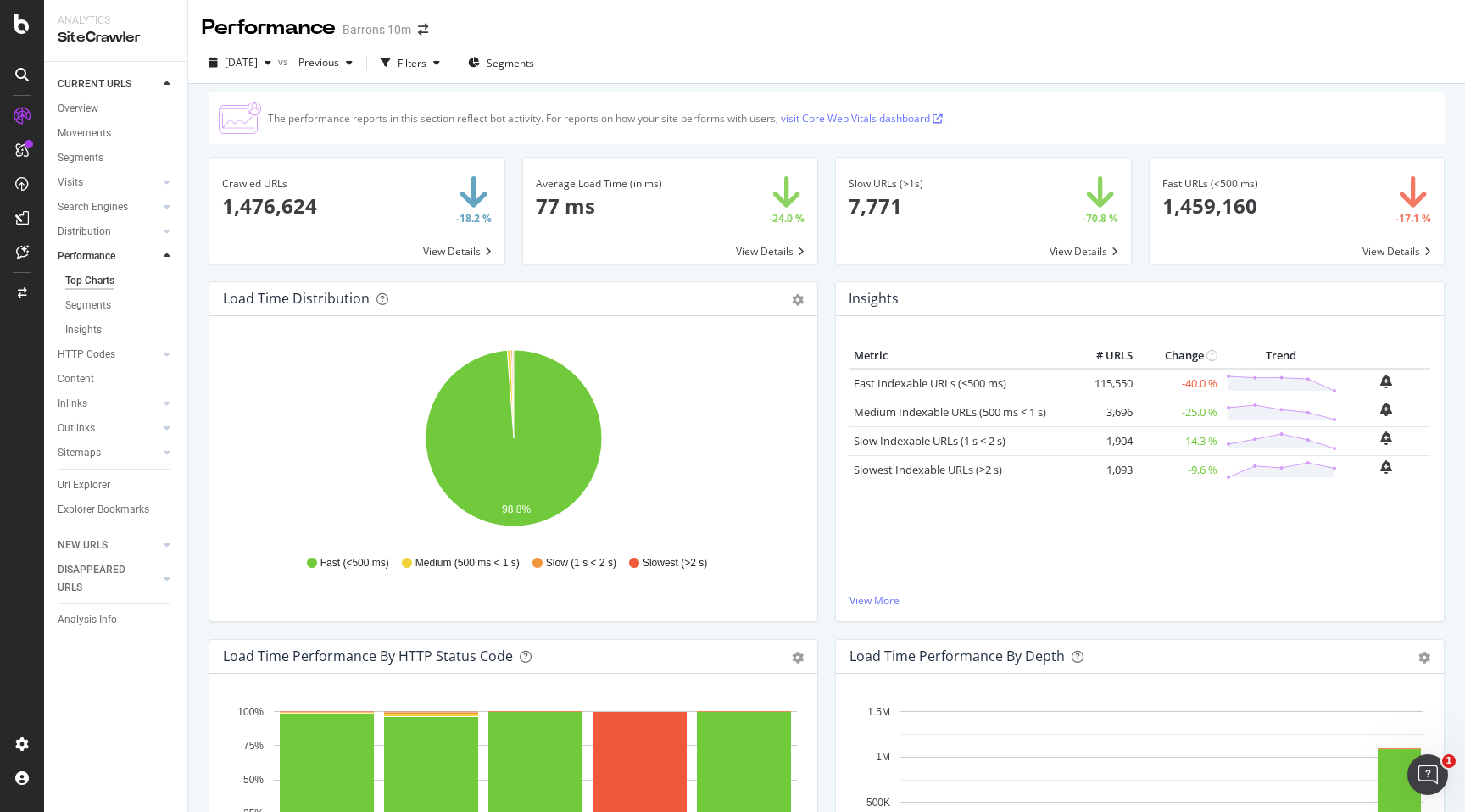
click at [884, 117] on link "visit Core Web Vitals dashboard ." at bounding box center [863, 118] width 164 height 14
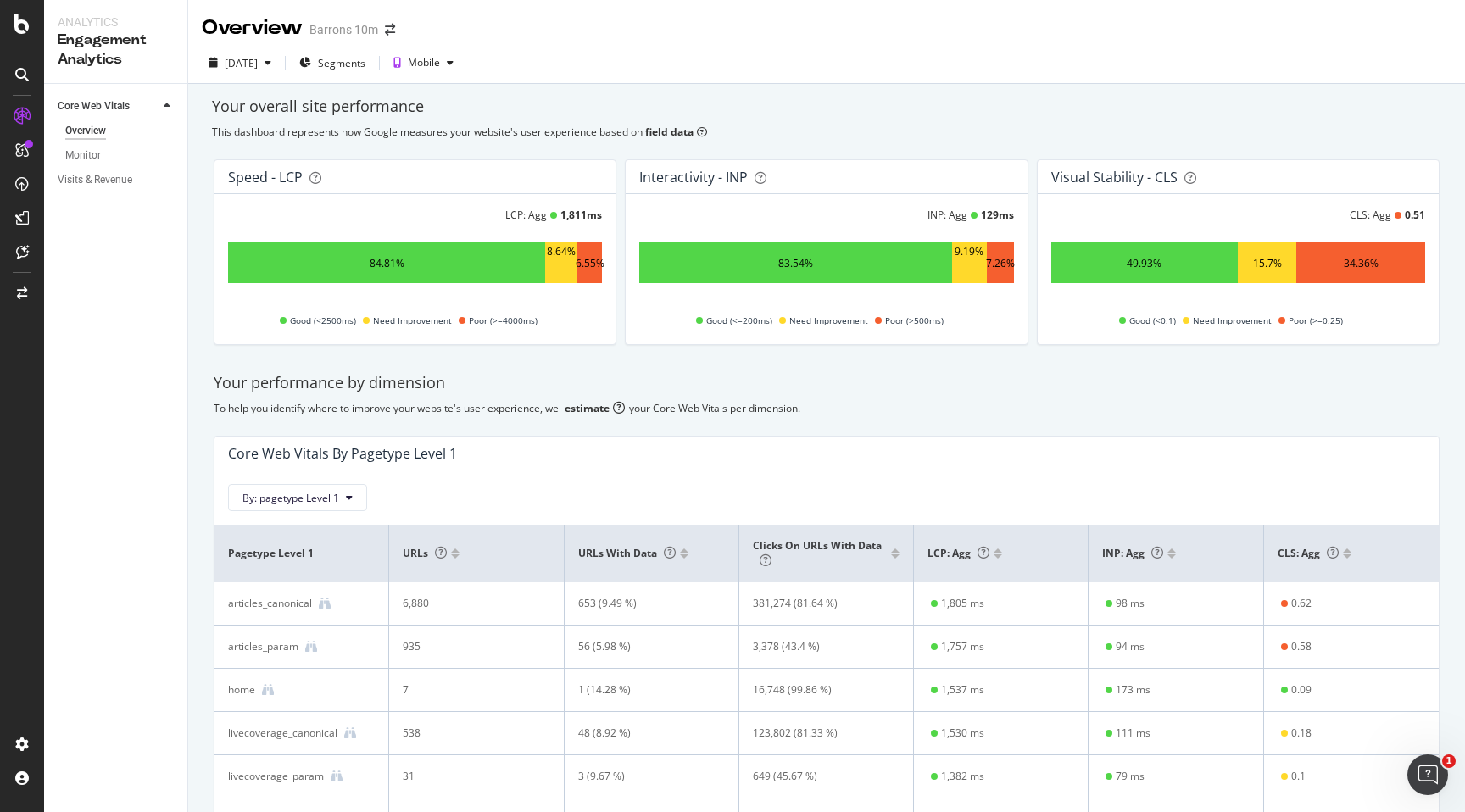
click at [1366, 261] on div "34.36%" at bounding box center [1361, 263] width 35 height 14
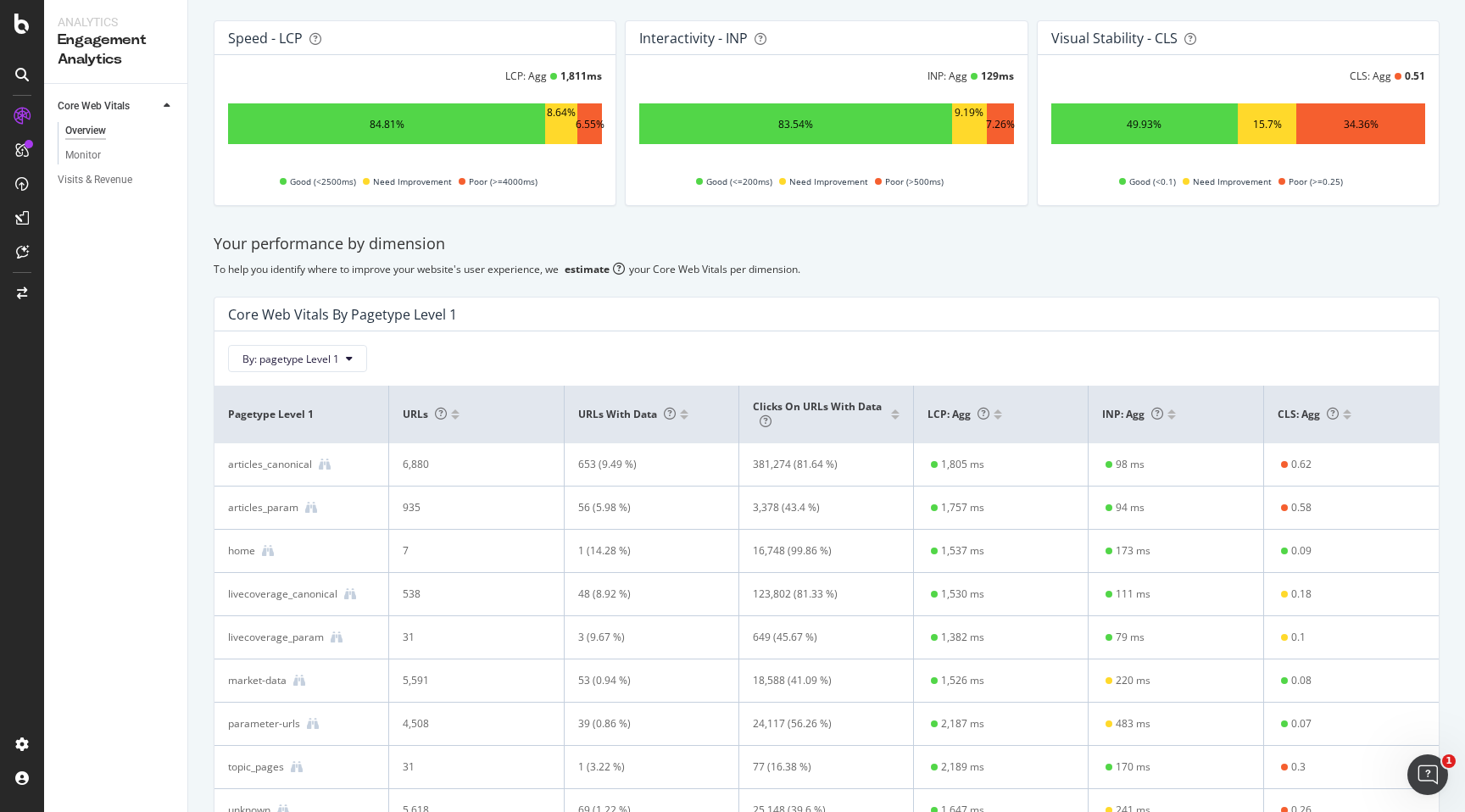
scroll to position [131, 0]
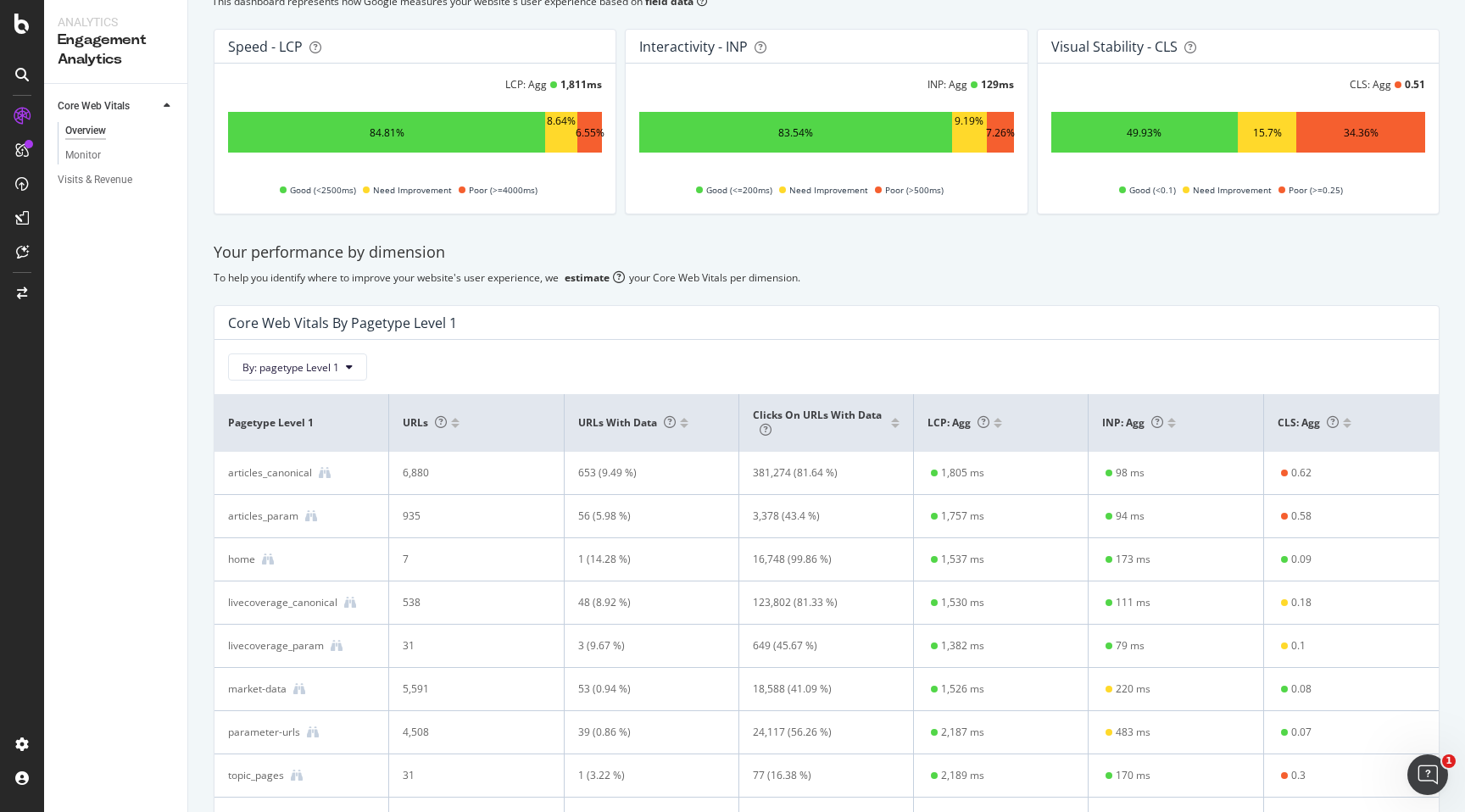
click at [689, 426] on div "URLs with data" at bounding box center [652, 422] width 147 height 15
click at [684, 426] on div at bounding box center [683, 426] width 8 height 4
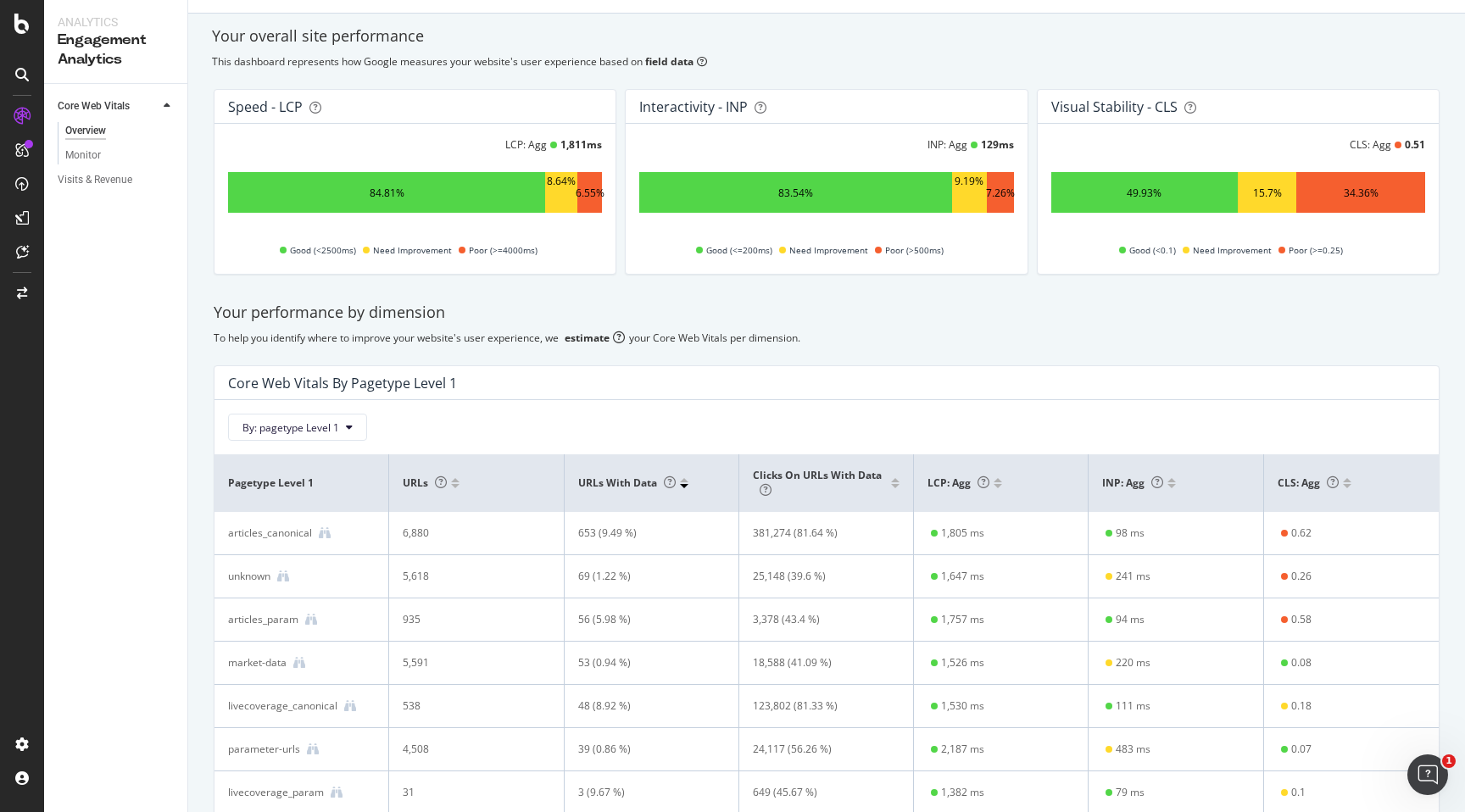
scroll to position [134, 0]
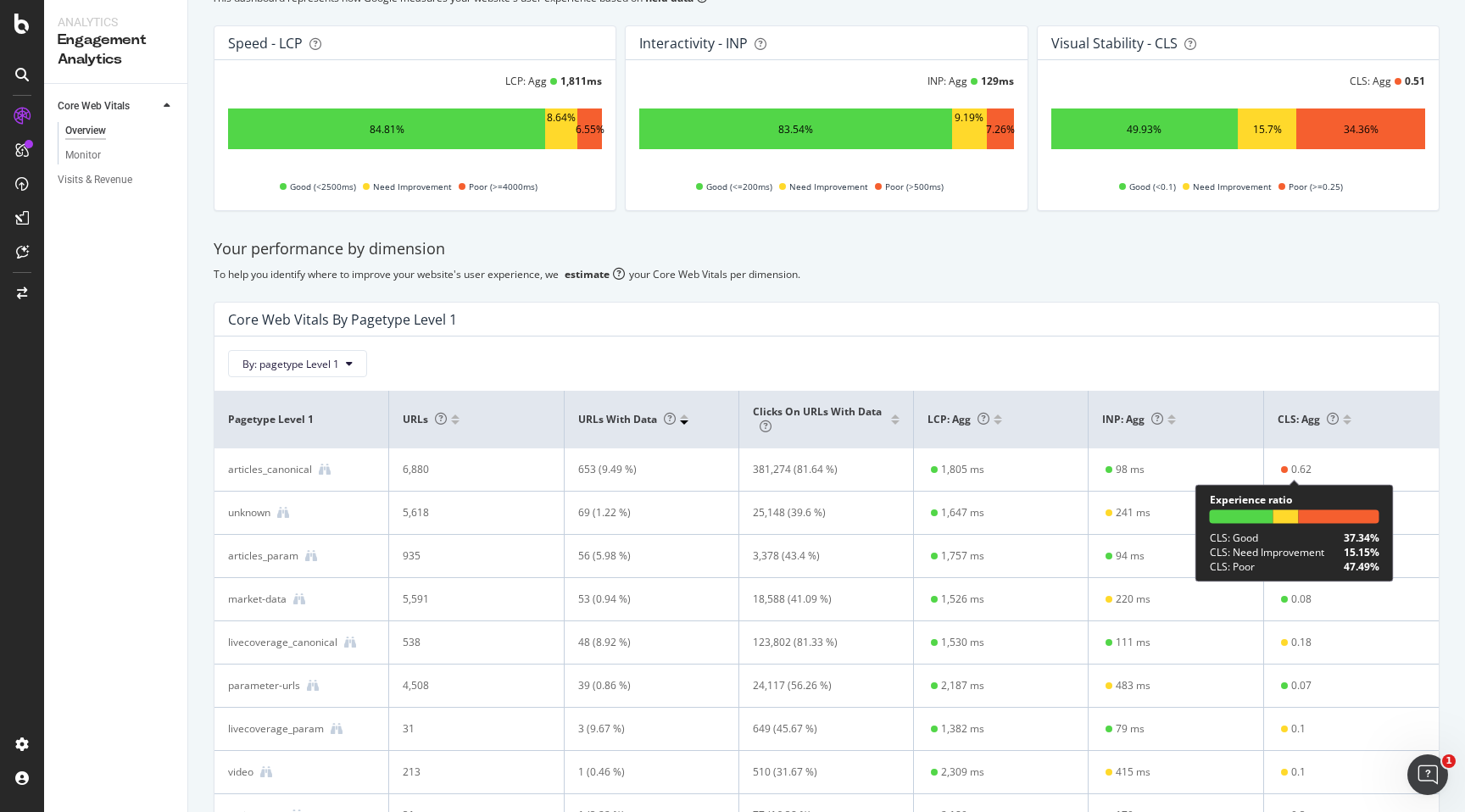
click at [1294, 469] on div "0.62" at bounding box center [1301, 469] width 21 height 15
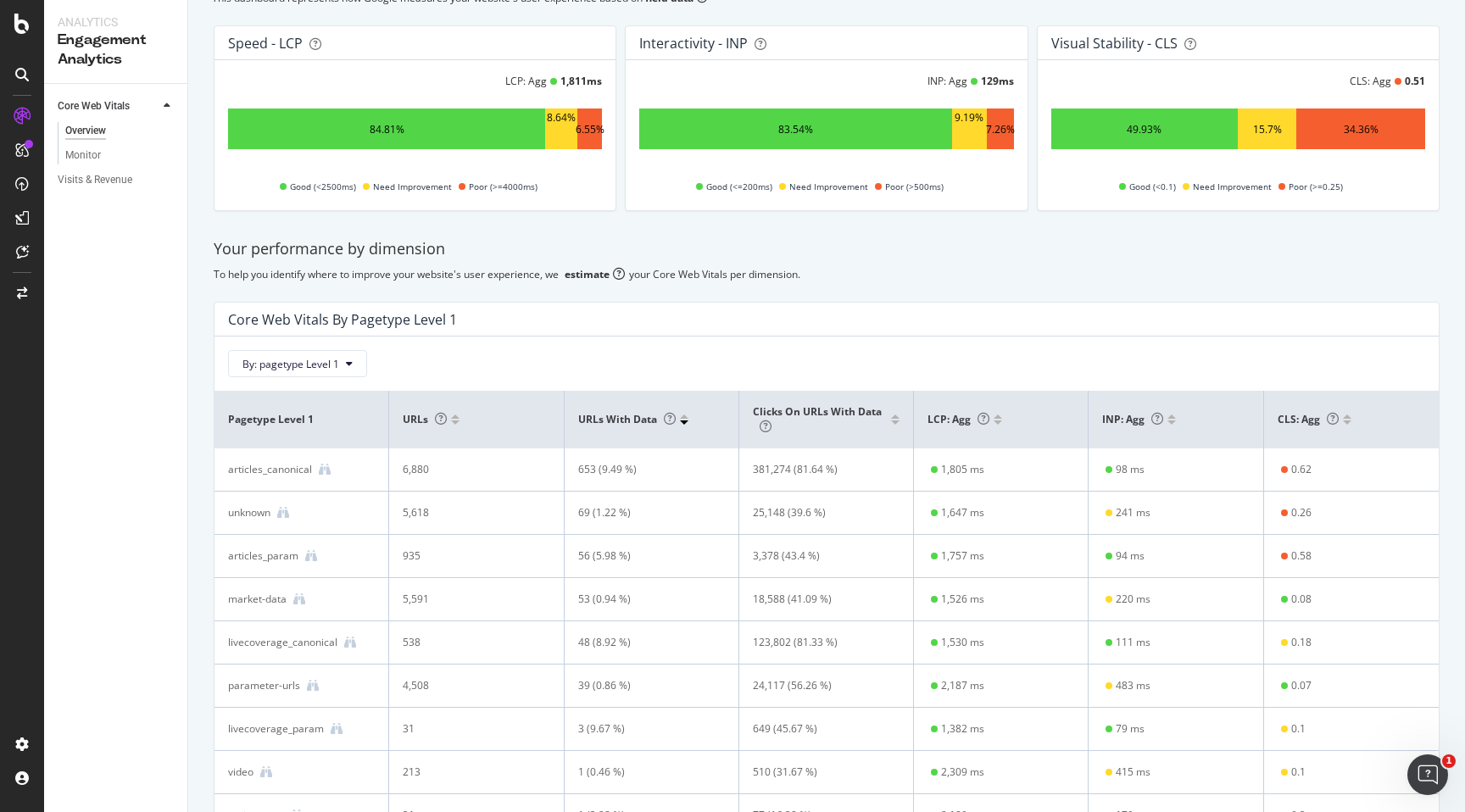
click at [273, 469] on div "articles_canonical" at bounding box center [270, 469] width 84 height 15
click at [322, 468] on icon at bounding box center [325, 469] width 12 height 12
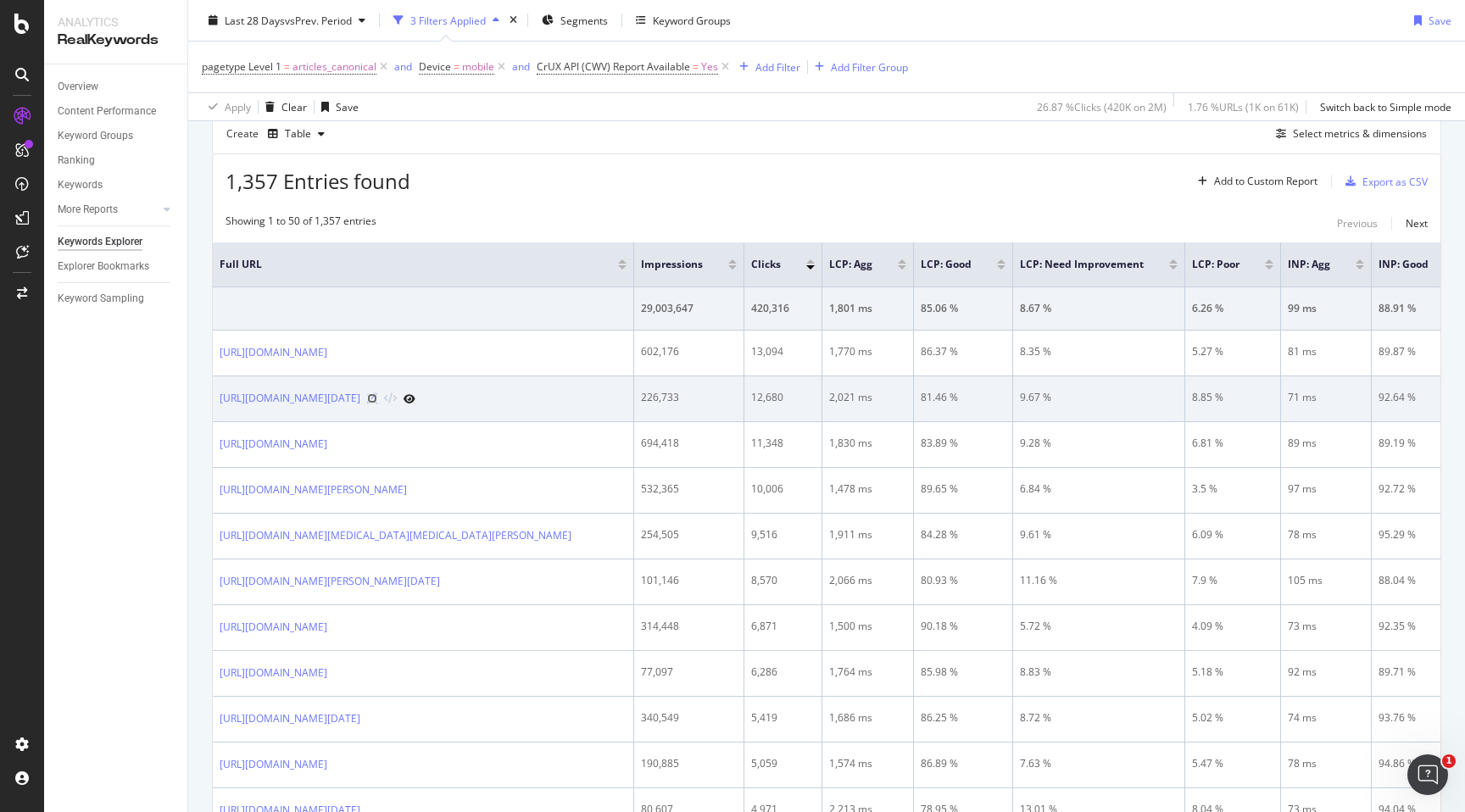
click at [377, 403] on icon at bounding box center [371, 398] width 10 height 10
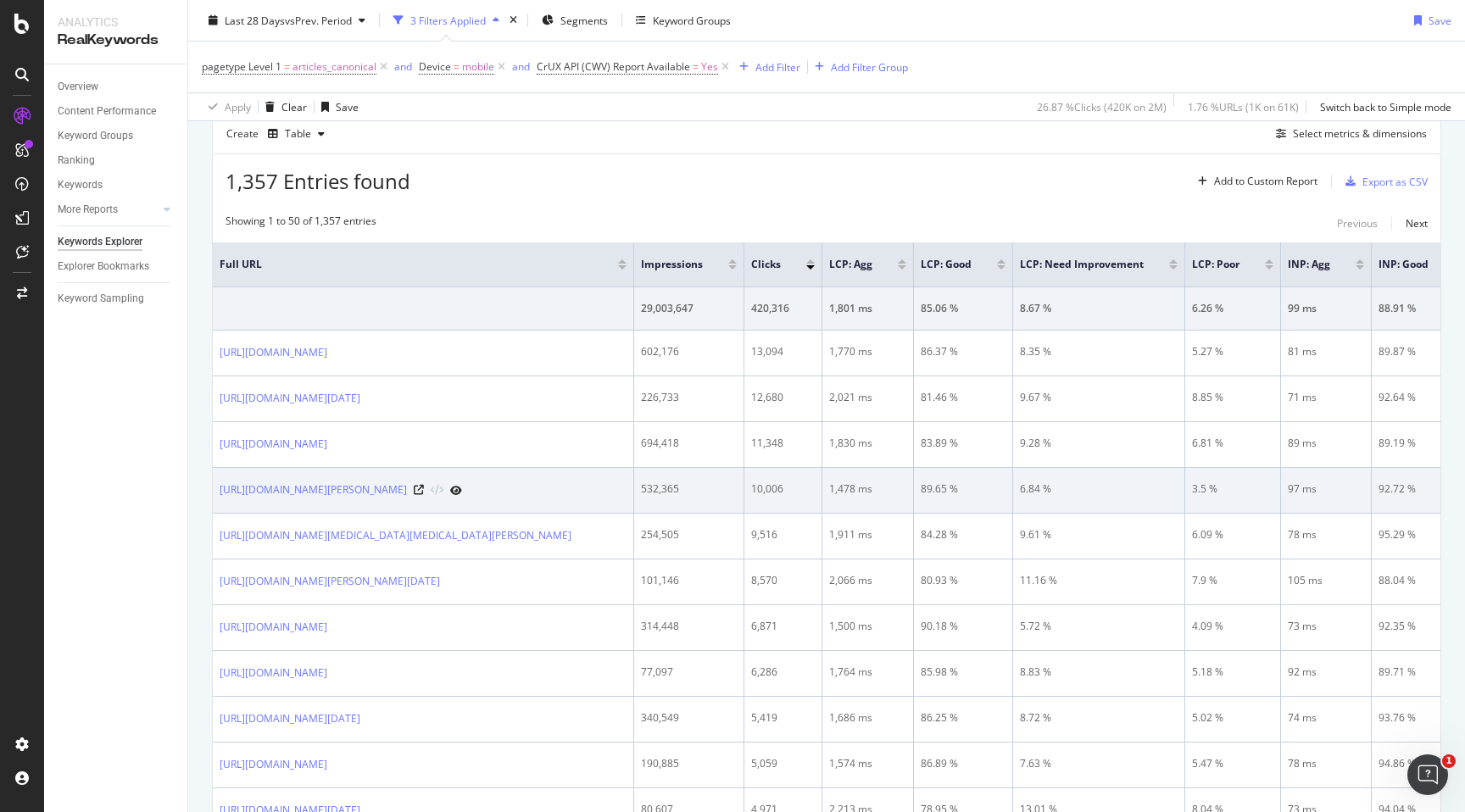
click at [462, 499] on div at bounding box center [438, 490] width 48 height 18
click at [424, 495] on icon at bounding box center [418, 489] width 10 height 10
